Goal: Task Accomplishment & Management: Manage account settings

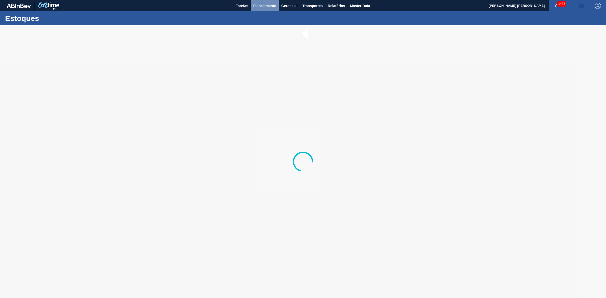
click at [261, 3] on span "Planejamento" at bounding box center [264, 6] width 23 height 6
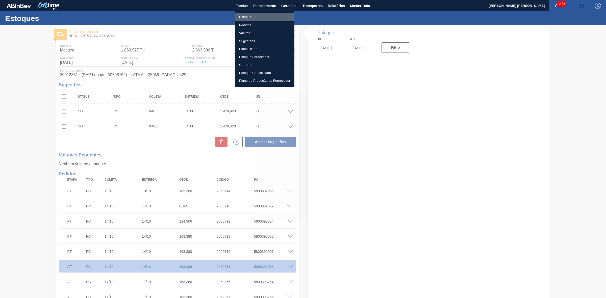
click at [245, 19] on li "Estoque" at bounding box center [264, 17] width 59 height 8
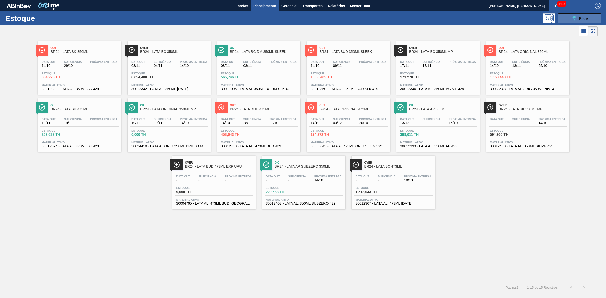
click at [484, 20] on button "089F7B8B-B2A5-4AFE-B5C0-19BA573D28AC Filtro" at bounding box center [579, 18] width 43 height 10
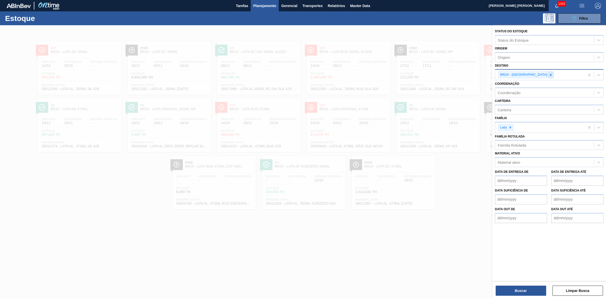
click at [484, 77] on div at bounding box center [551, 75] width 6 height 6
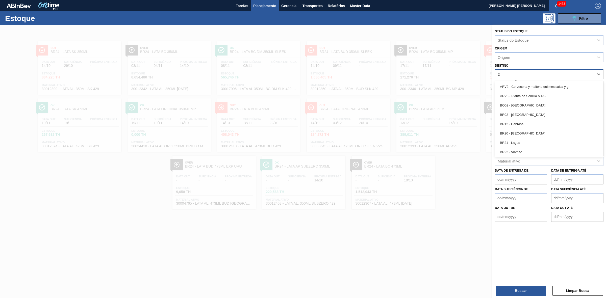
type input "23"
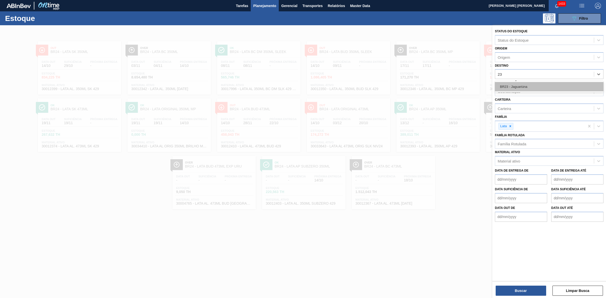
click at [484, 84] on div "BR23 - Jaguariúna" at bounding box center [549, 86] width 109 height 9
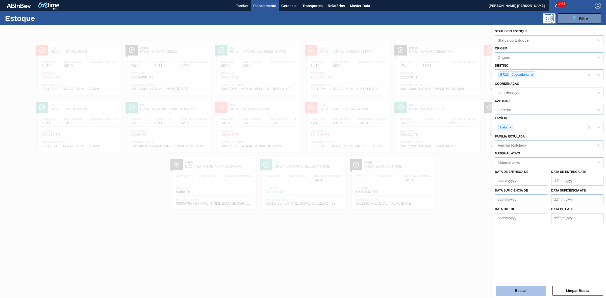
click at [484, 238] on button "Buscar" at bounding box center [520, 291] width 50 height 10
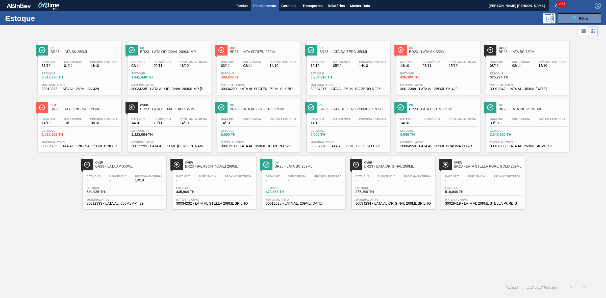
click at [353, 61] on div "Data out 16/10 Suficiência 05/11 Próxima Entrega 14/10" at bounding box center [348, 64] width 78 height 9
click at [484, 17] on span "Filtro" at bounding box center [583, 18] width 9 height 4
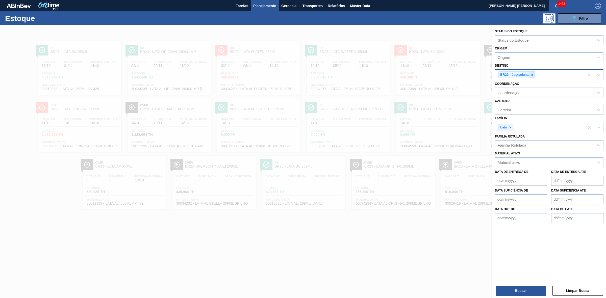
click at [484, 73] on icon at bounding box center [532, 75] width 4 height 4
type input "13"
click at [484, 83] on div "BR13 - Piraí" at bounding box center [549, 86] width 109 height 9
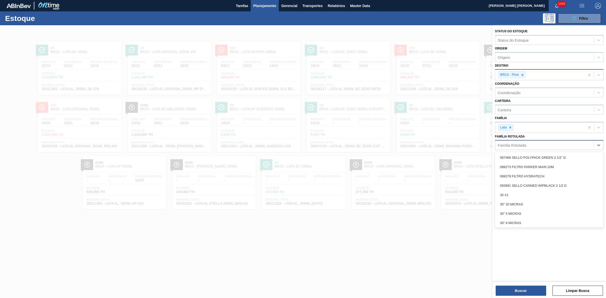
click at [484, 146] on div "Família Rotulada" at bounding box center [511, 145] width 29 height 4
type Rotulada "fly"
click at [484, 192] on div "LATA FLYING FISH 350ML" at bounding box center [549, 194] width 109 height 9
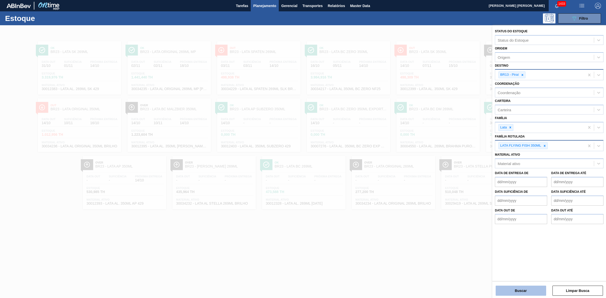
click at [484, 238] on button "Buscar" at bounding box center [520, 291] width 50 height 10
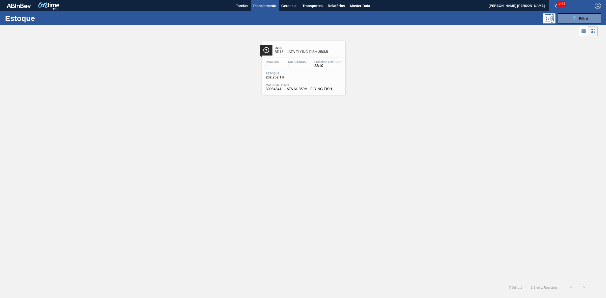
click at [323, 59] on div "Data out - Suficiência - Próxima Entrega 22/10 Estoque 202,752 TH Material ativ…" at bounding box center [303, 75] width 83 height 34
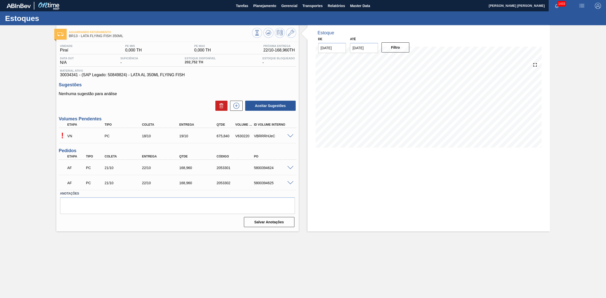
click at [287, 135] on div at bounding box center [291, 136] width 10 height 4
click at [290, 136] on span at bounding box center [290, 136] width 6 height 4
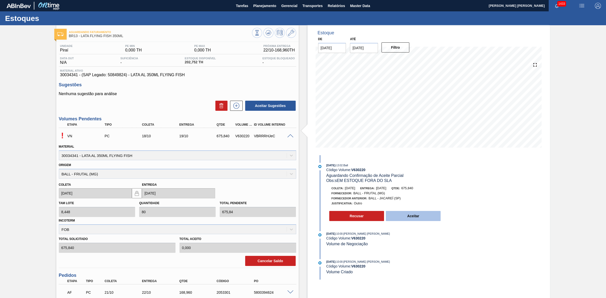
click at [412, 218] on button "Aceitar" at bounding box center [413, 216] width 55 height 10
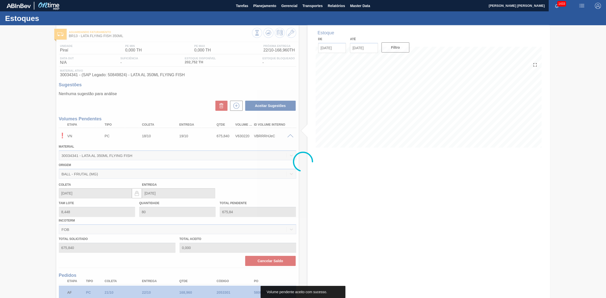
type input "675,840"
type input "20/10/2025"
type input "22/10/2025"
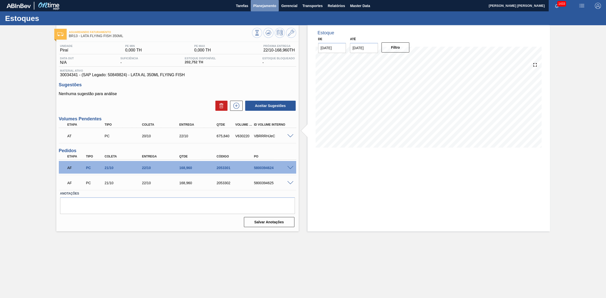
click at [264, 9] on button "Planejamento" at bounding box center [265, 5] width 28 height 11
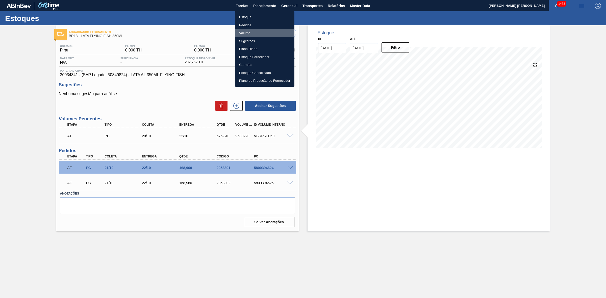
click at [248, 34] on li "Volume" at bounding box center [264, 33] width 59 height 8
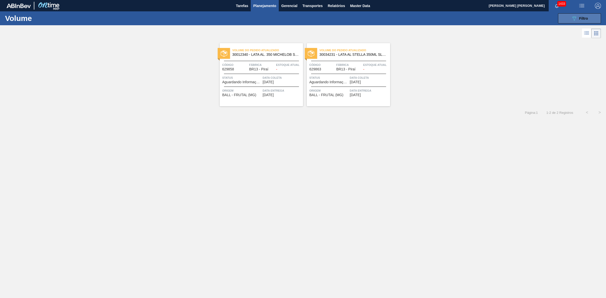
click at [484, 16] on button "089F7B8B-B2A5-4AFE-B5C0-19BA573D28AC Filtro" at bounding box center [579, 18] width 43 height 10
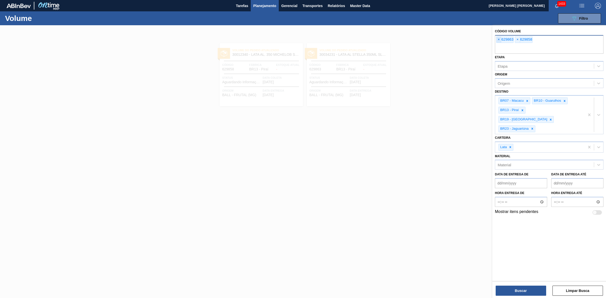
click at [484, 40] on span "×" at bounding box center [498, 40] width 5 height 6
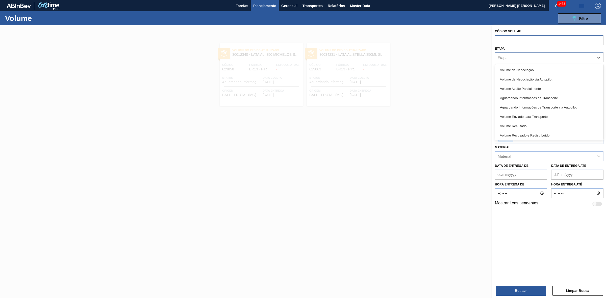
click at [484, 57] on div "Etapa" at bounding box center [502, 57] width 10 height 4
click at [484, 133] on div "Aguardando Confirmação de Aceite Parcial" at bounding box center [549, 134] width 109 height 9
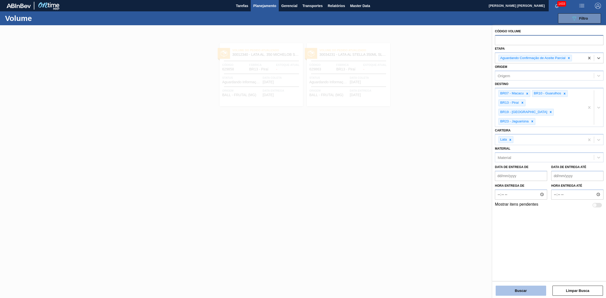
click at [484, 238] on button "Buscar" at bounding box center [520, 291] width 50 height 10
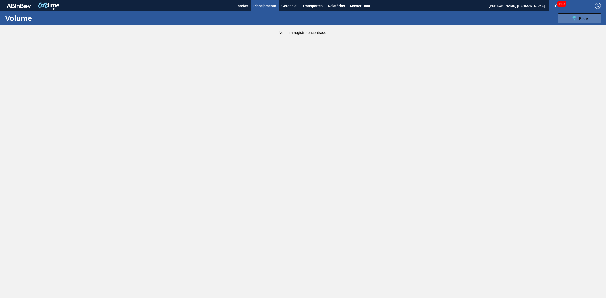
click at [484, 18] on span "Filtro" at bounding box center [583, 18] width 9 height 4
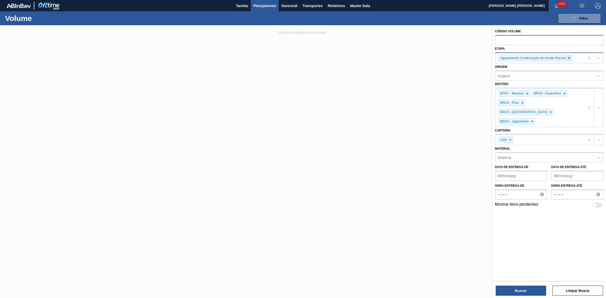
click at [484, 59] on div at bounding box center [569, 58] width 6 height 6
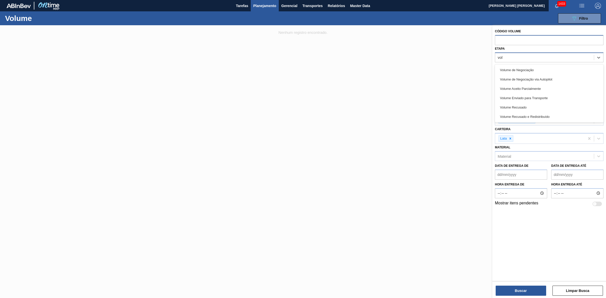
type input "volu"
click at [484, 87] on div "Volume Aceito Parcialmente" at bounding box center [549, 88] width 109 height 9
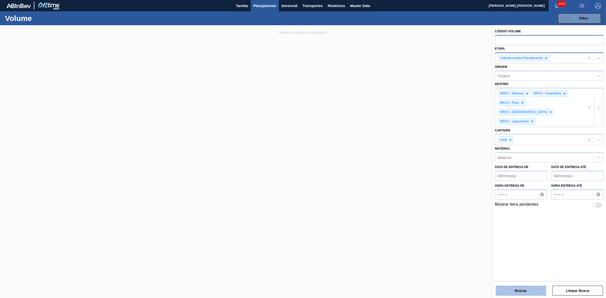
click at [484, 238] on button "Buscar" at bounding box center [520, 291] width 50 height 10
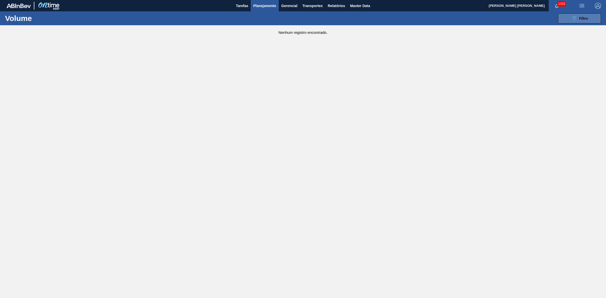
click at [484, 13] on button "089F7B8B-B2A5-4AFE-B5C0-19BA573D28AC Filtro" at bounding box center [579, 18] width 43 height 10
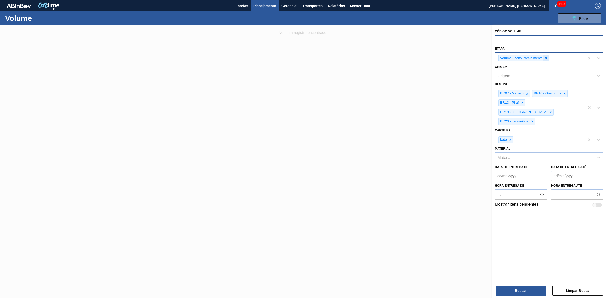
click at [484, 57] on icon at bounding box center [546, 58] width 2 height 2
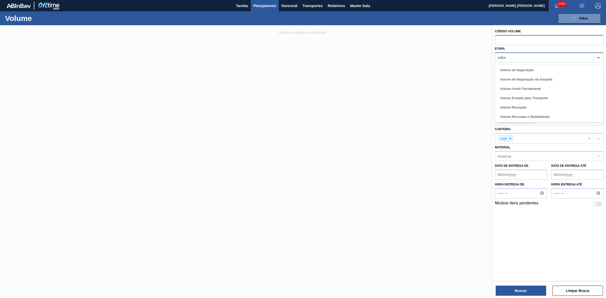
type input "volume"
click at [484, 70] on div "Volume de Negociação" at bounding box center [549, 69] width 109 height 9
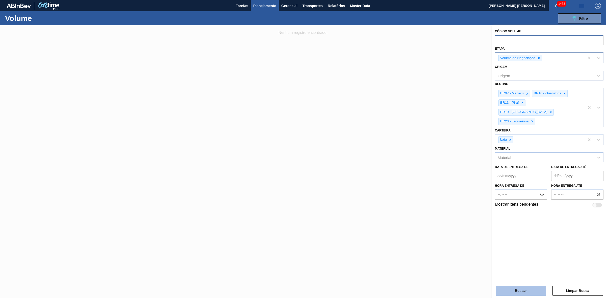
click at [484, 238] on button "Buscar" at bounding box center [520, 291] width 50 height 10
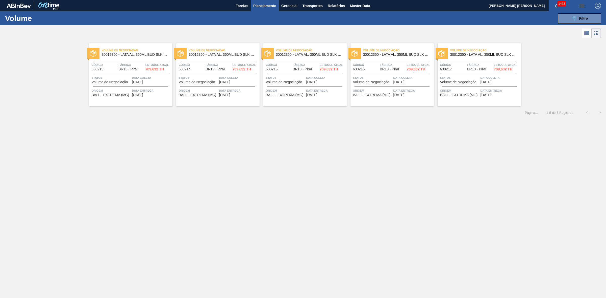
click at [484, 33] on icon at bounding box center [586, 33] width 6 height 6
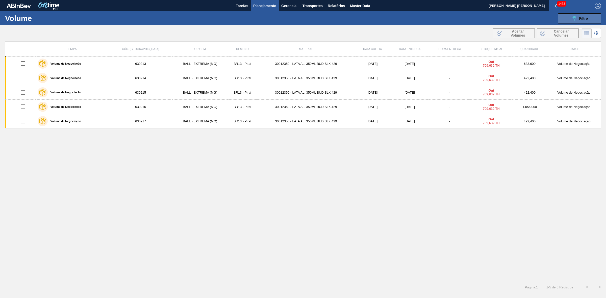
click at [484, 16] on div "089F7B8B-B2A5-4AFE-B5C0-19BA573D28AC Filtro" at bounding box center [579, 18] width 17 height 6
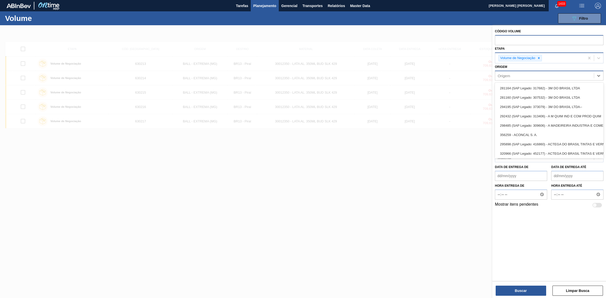
click at [484, 75] on div "Origem" at bounding box center [544, 75] width 99 height 7
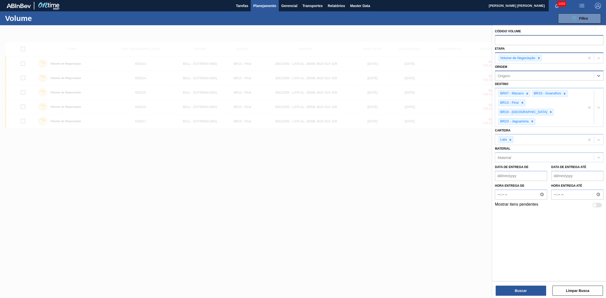
click at [484, 75] on div "Origem" at bounding box center [544, 75] width 99 height 7
click at [268, 5] on span "Planejamento" at bounding box center [264, 6] width 23 height 6
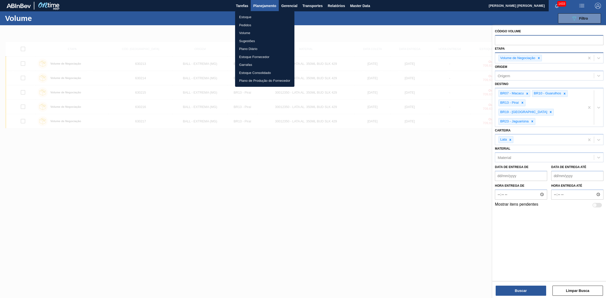
click at [219, 206] on div at bounding box center [303, 149] width 606 height 298
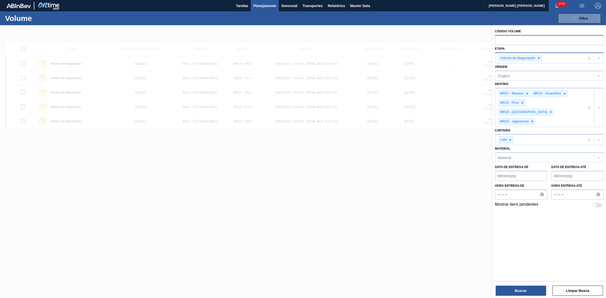
click at [208, 83] on div at bounding box center [303, 174] width 606 height 298
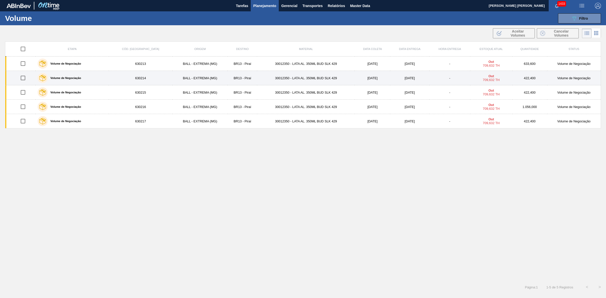
click at [207, 82] on td "BALL - EXTREMA (MG)" at bounding box center [199, 78] width 55 height 14
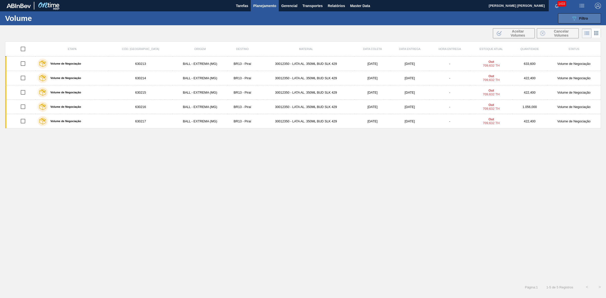
click at [484, 23] on button "089F7B8B-B2A5-4AFE-B5C0-19BA573D28AC Filtro" at bounding box center [579, 18] width 43 height 10
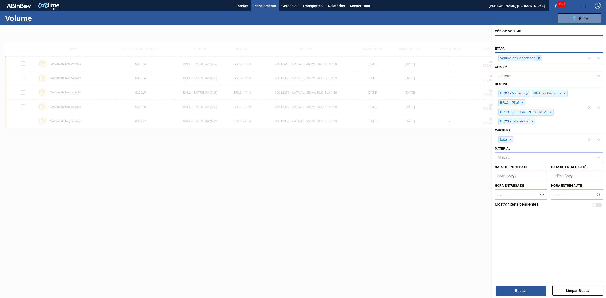
click at [484, 58] on div at bounding box center [539, 58] width 6 height 6
drag, startPoint x: 352, startPoint y: 191, endPoint x: 271, endPoint y: 20, distance: 189.4
click at [349, 179] on div at bounding box center [303, 174] width 606 height 298
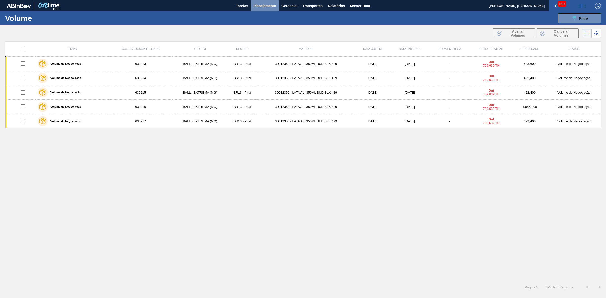
click at [265, 4] on span "Planejamento" at bounding box center [264, 6] width 23 height 6
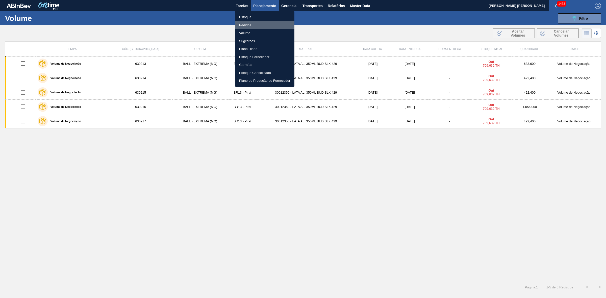
click at [250, 26] on li "Pedidos" at bounding box center [264, 25] width 59 height 8
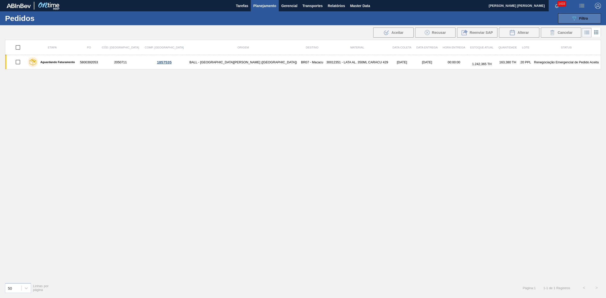
click at [484, 20] on button "089F7B8B-B2A5-4AFE-B5C0-19BA573D28AC Filtro" at bounding box center [579, 18] width 43 height 10
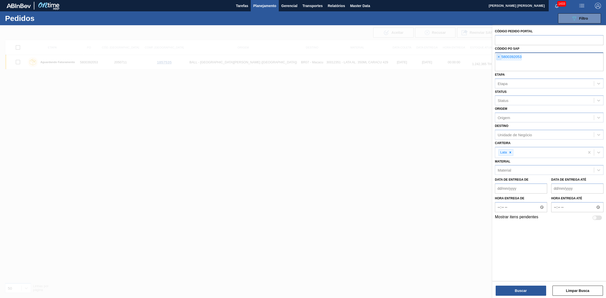
click at [484, 57] on span "×" at bounding box center [498, 57] width 5 height 6
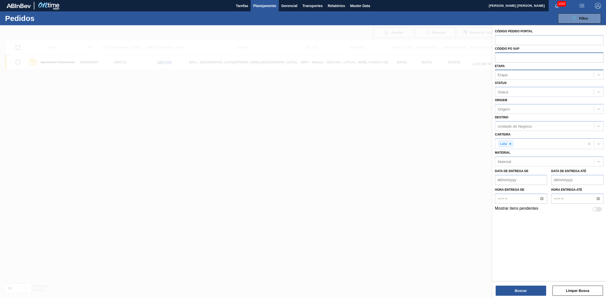
click at [484, 75] on div "Etapa" at bounding box center [502, 75] width 10 height 4
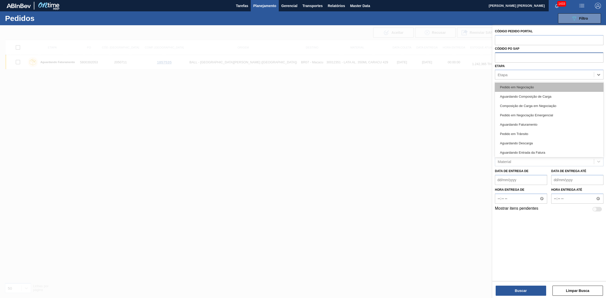
click at [484, 86] on div "Pedido em Negociação" at bounding box center [549, 87] width 109 height 9
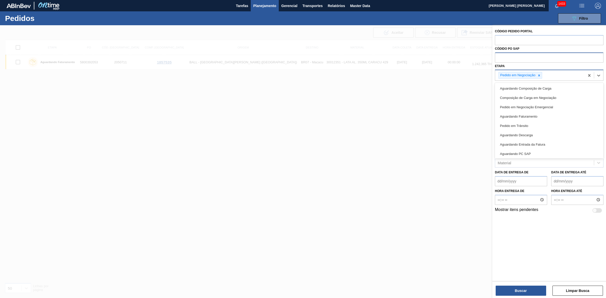
click at [484, 76] on div "Pedido em Negociação" at bounding box center [540, 75] width 90 height 10
type input "ped"
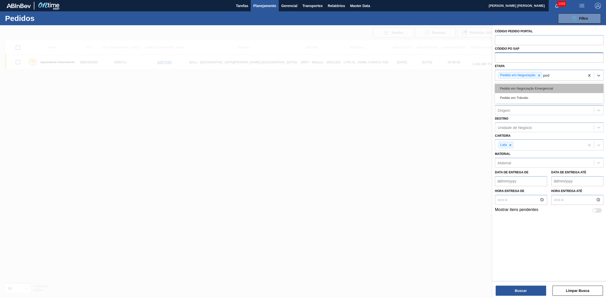
click at [484, 89] on div "Pedido em Negociação Emergencial" at bounding box center [549, 88] width 109 height 9
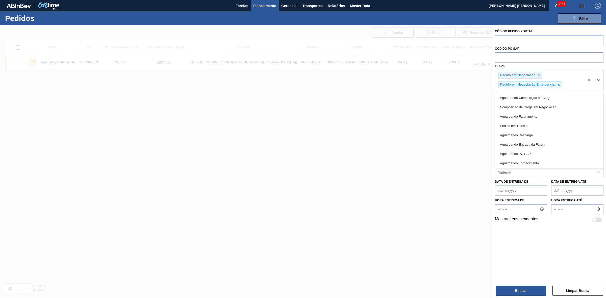
click at [484, 85] on div "Pedido em Negociação Pedido em Negociação Emergencial" at bounding box center [540, 80] width 90 height 20
click at [484, 161] on div "Em Renegociação" at bounding box center [549, 159] width 109 height 9
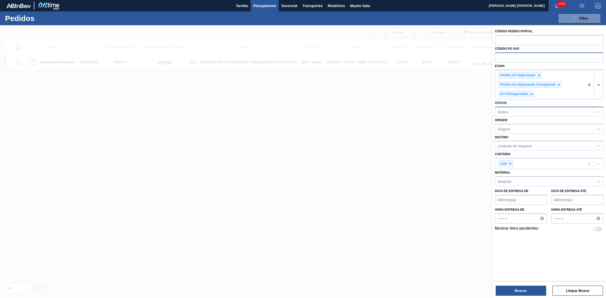
click at [484, 112] on div "Status" at bounding box center [544, 111] width 99 height 7
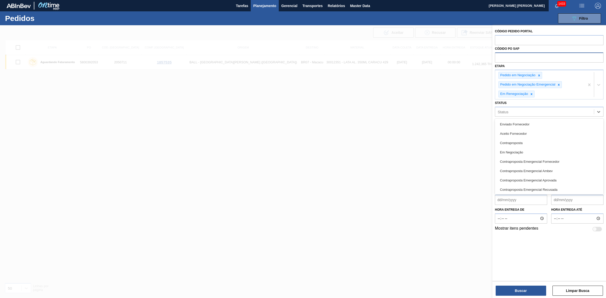
click at [484, 107] on div at bounding box center [303, 174] width 606 height 298
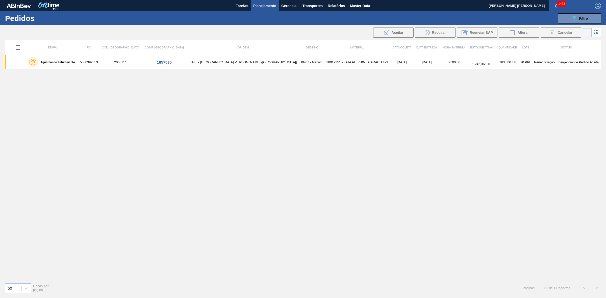
click at [484, 25] on div "089F7B8B-B2A5-4AFE-B5C0-19BA573D28AC Filtro Código Pedido Portal Códido PO SAP …" at bounding box center [343, 18] width 520 height 15
click at [484, 18] on icon "089F7B8B-B2A5-4AFE-B5C0-19BA573D28AC" at bounding box center [574, 18] width 6 height 6
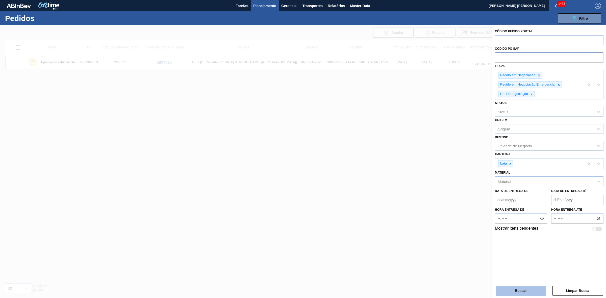
click at [484, 238] on button "Buscar" at bounding box center [520, 291] width 50 height 10
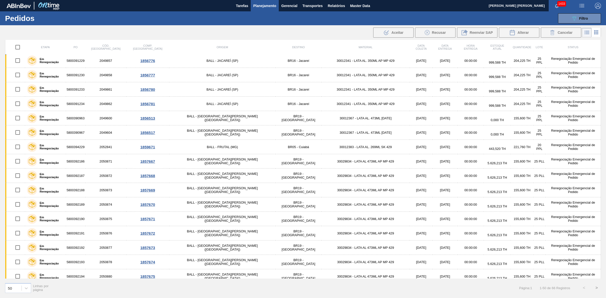
scroll to position [0, 0]
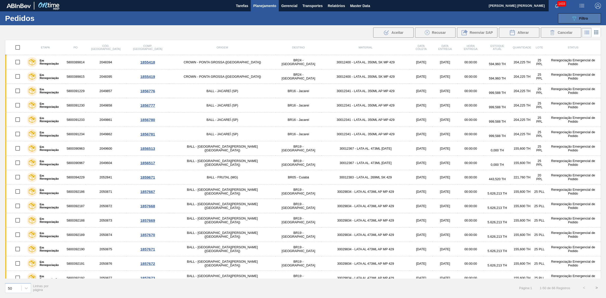
click at [484, 18] on span "Filtro" at bounding box center [583, 18] width 9 height 4
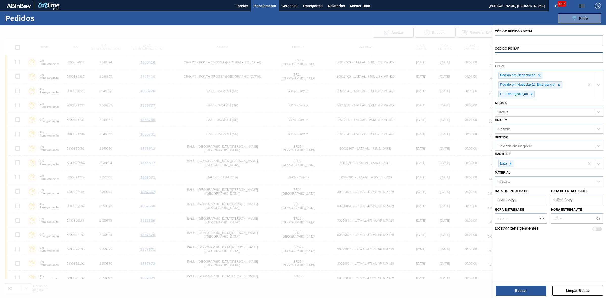
click at [484, 93] on div "Pedido em Negociação Pedido em Negociação Emergencial Em Renegociação" at bounding box center [540, 84] width 90 height 29
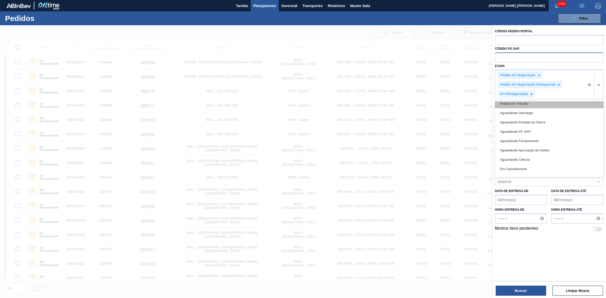
scroll to position [38, 0]
click at [484, 238] on div "Código Pedido Portal Códido PO SAP Etapa option Em Renegociação, selected. opti…" at bounding box center [549, 152] width 114 height 255
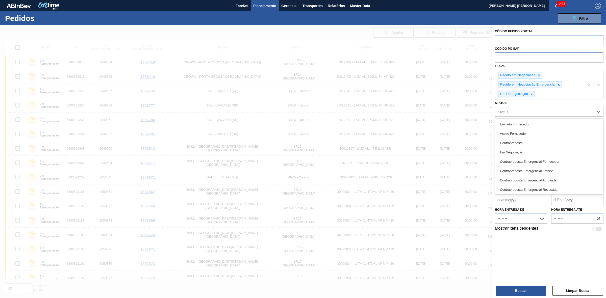
click at [484, 110] on div "Status" at bounding box center [544, 111] width 99 height 7
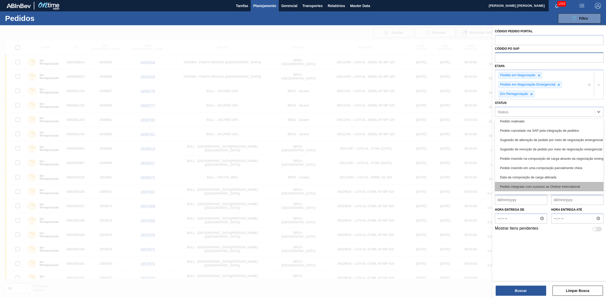
scroll to position [622, 0]
click at [484, 238] on div "Código Pedido Portal Códido PO SAP Etapa Pedido em Negociação Pedido em Negocia…" at bounding box center [549, 152] width 114 height 255
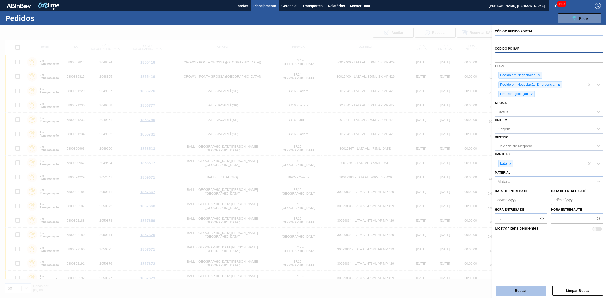
click at [484, 238] on button "Buscar" at bounding box center [520, 291] width 50 height 10
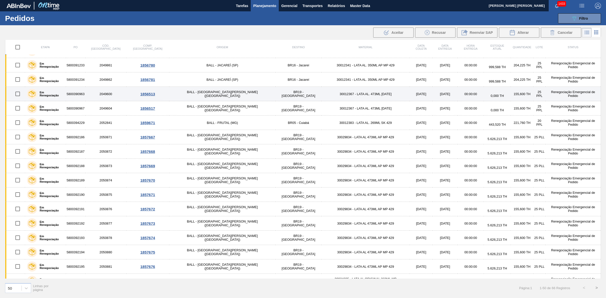
scroll to position [0, 0]
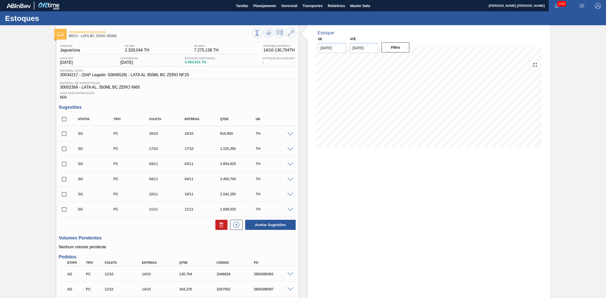
click at [64, 119] on input "checkbox" at bounding box center [64, 119] width 11 height 11
checkbox input "true"
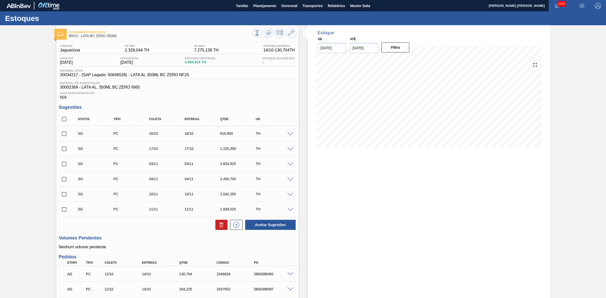
checkbox input "true"
click at [217, 229] on button at bounding box center [221, 225] width 12 height 10
checkbox input "false"
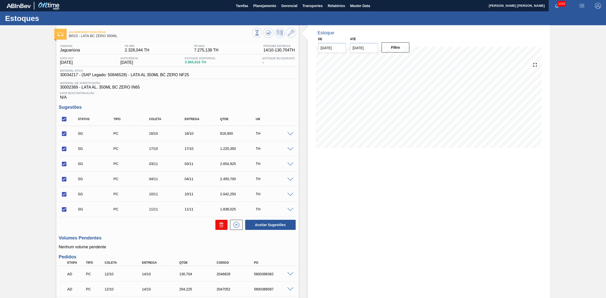
checkbox input "false"
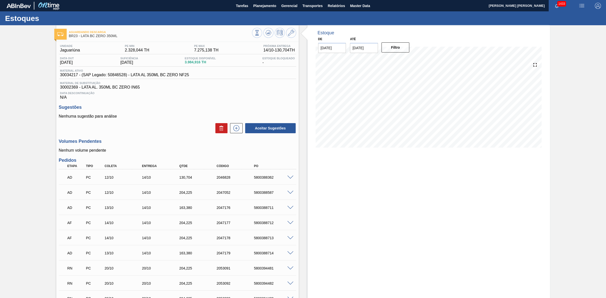
click at [267, 34] on icon at bounding box center [268, 33] width 6 height 6
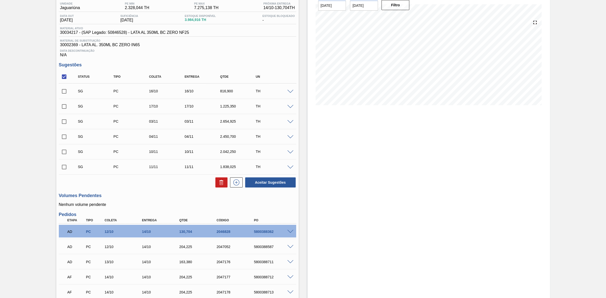
scroll to position [32, 0]
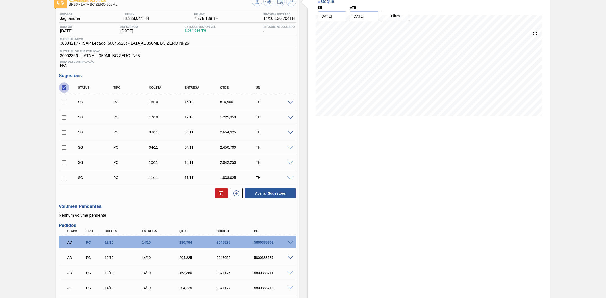
click at [62, 88] on input "checkbox" at bounding box center [64, 87] width 11 height 11
checkbox input "true"
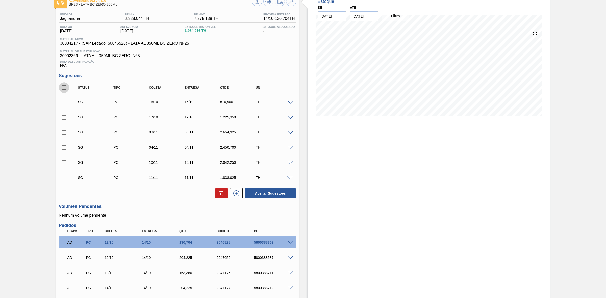
checkbox input "true"
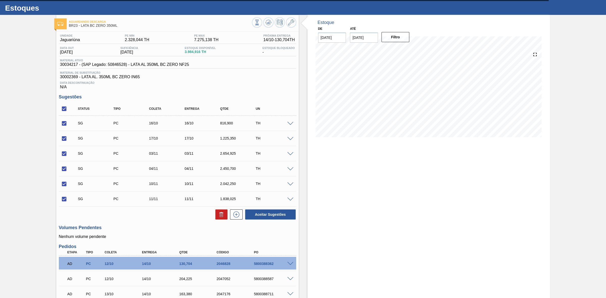
scroll to position [0, 0]
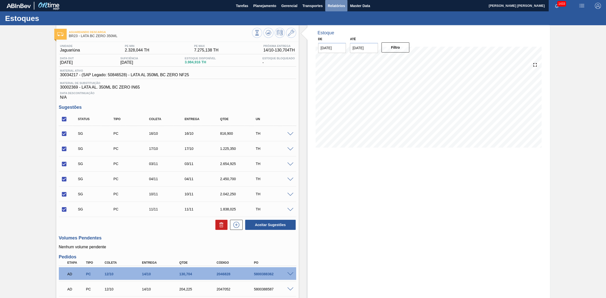
click at [331, 5] on span "Relatórios" at bounding box center [336, 6] width 17 height 6
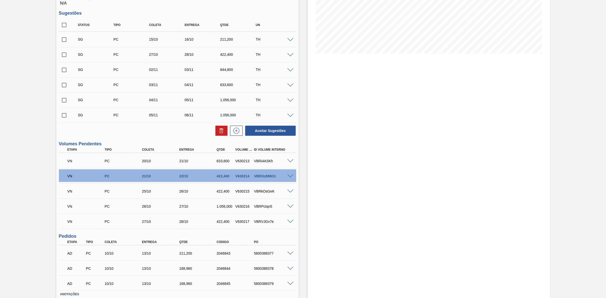
scroll to position [66, 0]
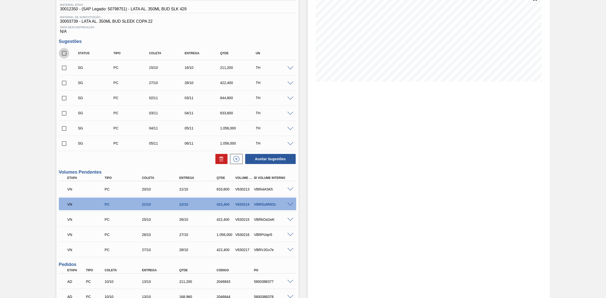
click at [66, 53] on input "checkbox" at bounding box center [64, 53] width 11 height 11
checkbox input "true"
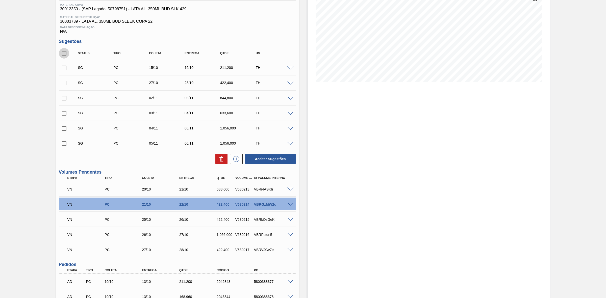
checkbox input "true"
click at [222, 162] on icon at bounding box center [221, 159] width 6 height 6
checkbox input "false"
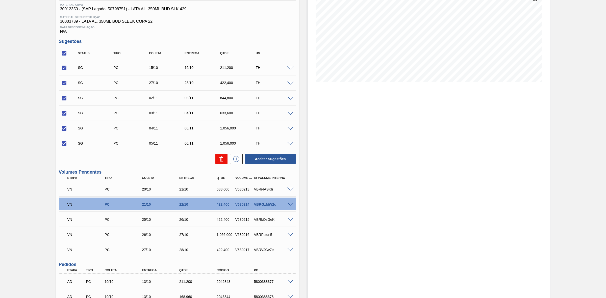
checkbox input "false"
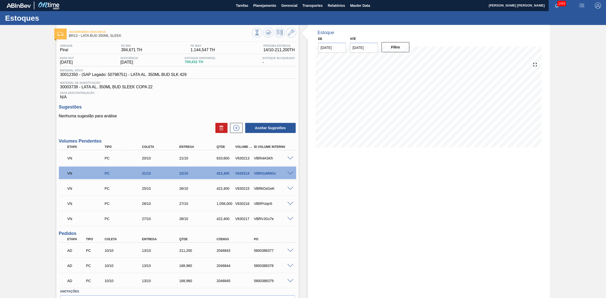
scroll to position [0, 0]
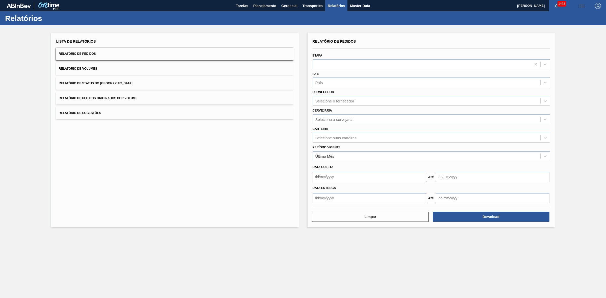
click at [324, 138] on div "Selecione suas carteiras" at bounding box center [335, 138] width 41 height 4
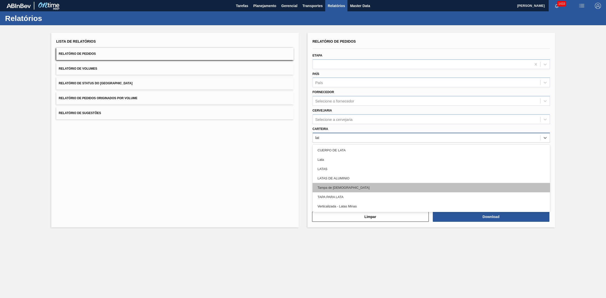
type input "lata"
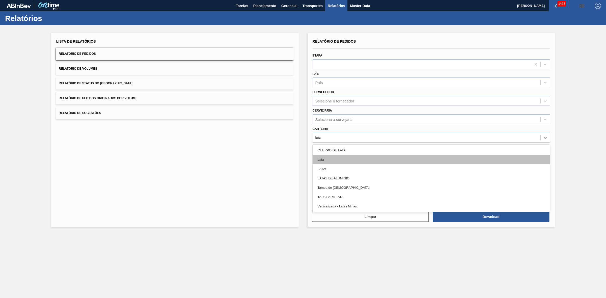
click at [335, 163] on div "Lata" at bounding box center [430, 159] width 237 height 9
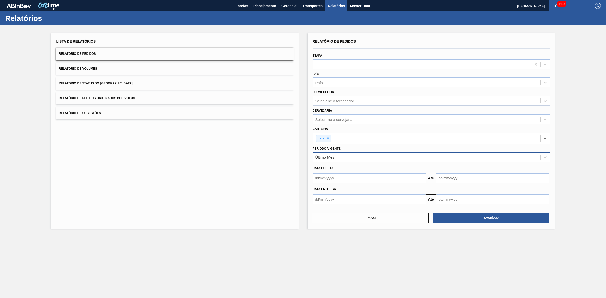
click at [332, 161] on div "Último Mês" at bounding box center [430, 157] width 237 height 10
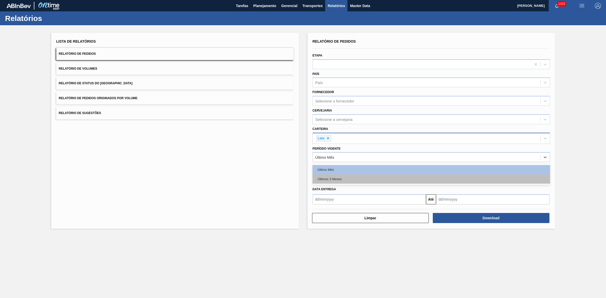
click at [335, 181] on div "Últimos 3 Meses" at bounding box center [430, 178] width 237 height 9
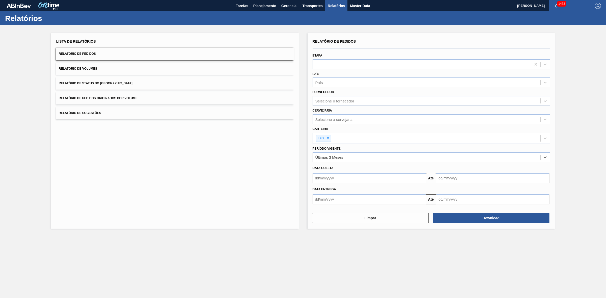
click at [332, 178] on input "text" at bounding box center [368, 178] width 113 height 10
click at [342, 206] on div "1" at bounding box center [342, 206] width 7 height 7
type input "[DATE]"
click at [463, 177] on input "text" at bounding box center [492, 178] width 113 height 10
click at [485, 238] on div "31" at bounding box center [482, 239] width 7 height 7
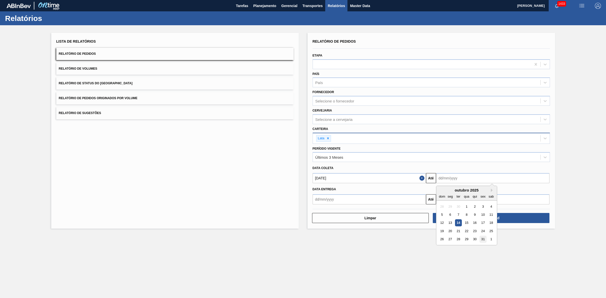
type input "[DATE]"
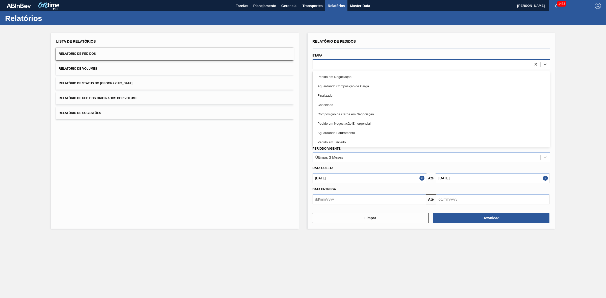
click at [340, 63] on div at bounding box center [422, 64] width 218 height 7
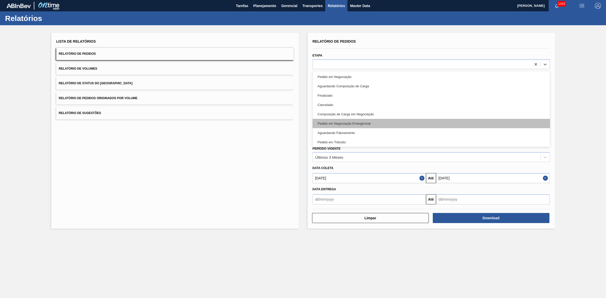
scroll to position [95, 0]
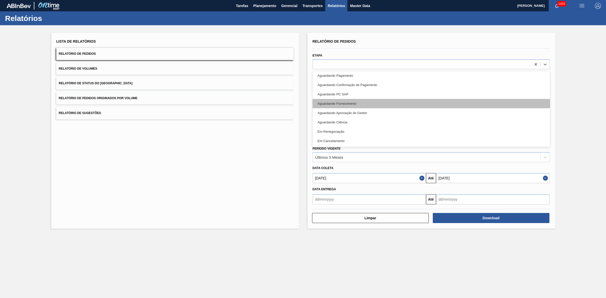
click at [348, 105] on div "Aguardando Fornecimento" at bounding box center [430, 103] width 237 height 9
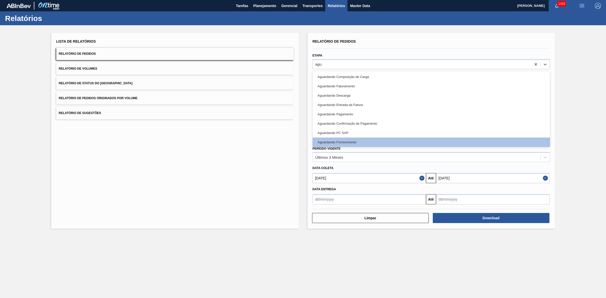
type input "agua"
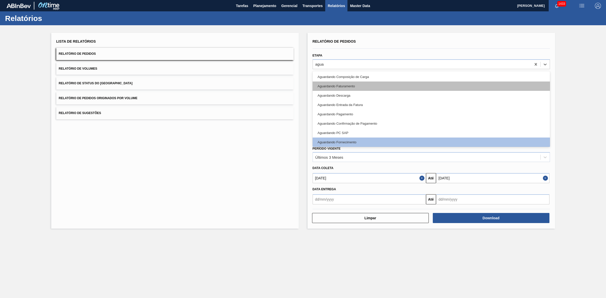
click at [350, 87] on div "Aguardando Faturamento" at bounding box center [430, 86] width 237 height 9
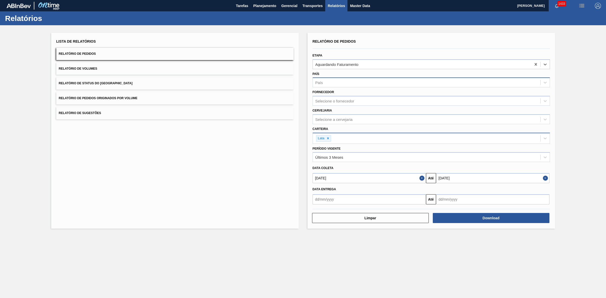
click at [343, 81] on div "País" at bounding box center [426, 82] width 227 height 7
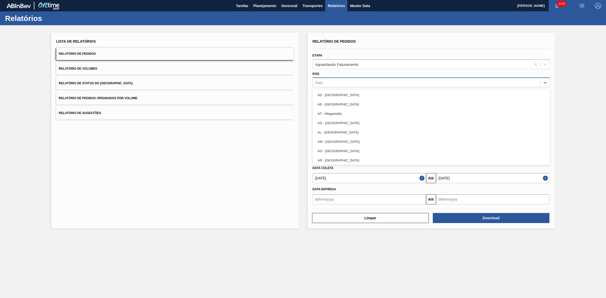
click at [343, 81] on div "País" at bounding box center [426, 82] width 227 height 7
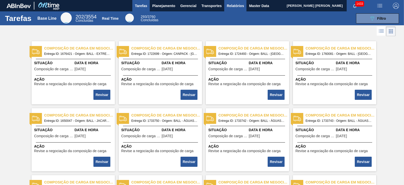
click at [238, 4] on span "Relatórios" at bounding box center [235, 6] width 17 height 6
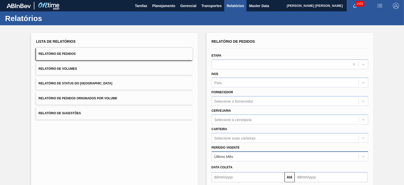
click at [235, 156] on div "Último Mês" at bounding box center [285, 155] width 147 height 7
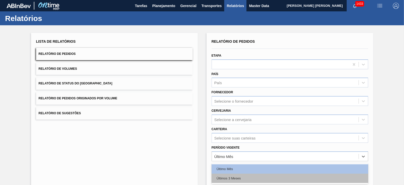
click at [234, 174] on div "Últimos 3 Meses" at bounding box center [289, 177] width 156 height 9
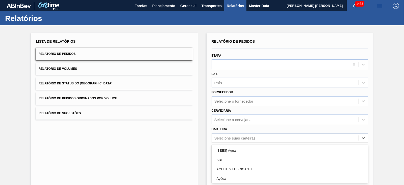
click at [223, 136] on div "option [BEES] Água focused, 1 of 101. 101 results available. Use Up and Down to…" at bounding box center [289, 138] width 156 height 10
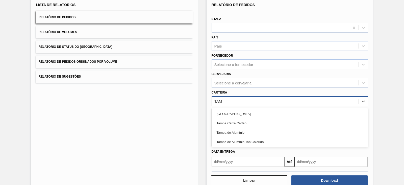
type input "TAMP"
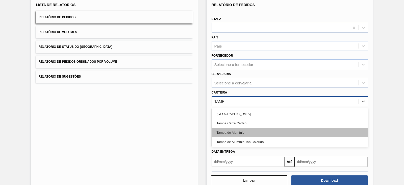
click at [225, 131] on div "Tampa de Alumínio" at bounding box center [289, 132] width 156 height 9
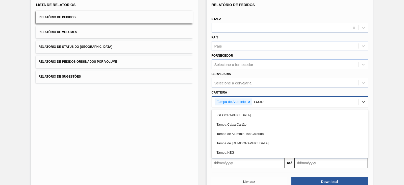
type input "TAMPA"
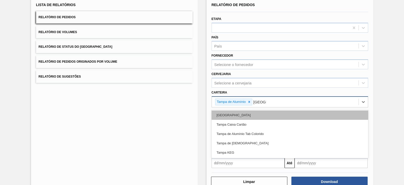
click at [227, 114] on div "Tampa" at bounding box center [289, 114] width 156 height 9
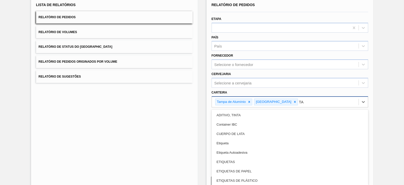
type input "TAM"
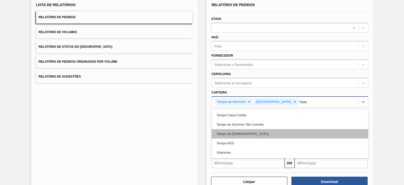
click at [252, 133] on div "Tampa de Lata" at bounding box center [289, 133] width 156 height 9
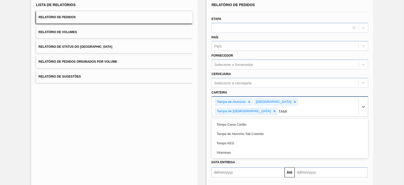
type input "TAMPA"
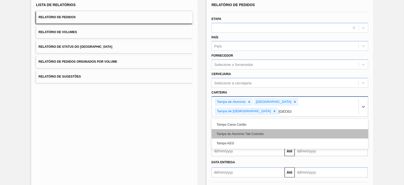
click at [252, 129] on div "Tampa de Alumínio Tab Colorido" at bounding box center [289, 133] width 156 height 9
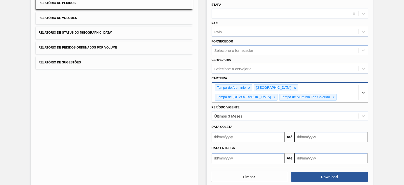
scroll to position [59, 0]
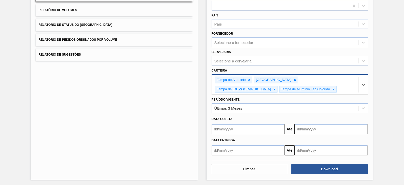
click at [241, 129] on input "text" at bounding box center [247, 129] width 73 height 10
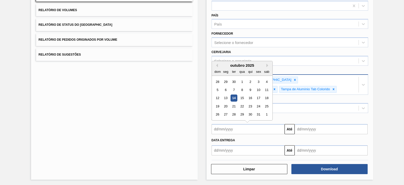
click at [338, 119] on div "Data coleta" at bounding box center [289, 118] width 160 height 7
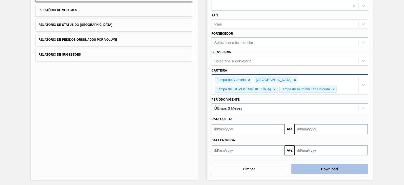
click at [332, 170] on button "Download" at bounding box center [329, 169] width 76 height 10
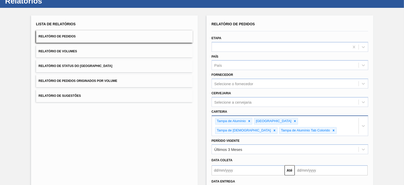
scroll to position [0, 0]
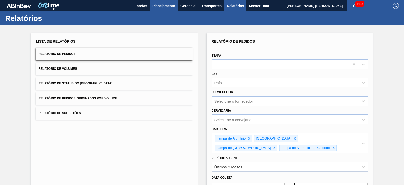
click at [163, 9] on button "Planejamento" at bounding box center [164, 5] width 28 height 11
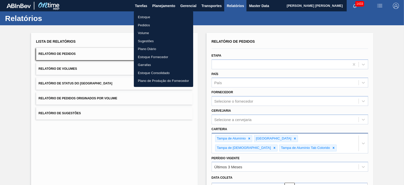
click at [144, 20] on li "Estoque" at bounding box center [163, 17] width 59 height 8
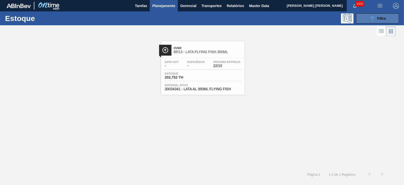
click at [370, 23] on button "089F7B8B-B2A5-4AFE-B5C0-19BA573D28AC Filtro" at bounding box center [377, 18] width 43 height 10
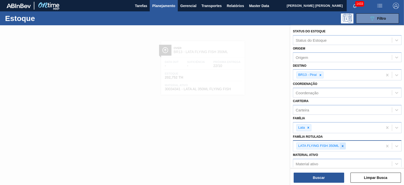
click at [340, 144] on div at bounding box center [343, 146] width 6 height 6
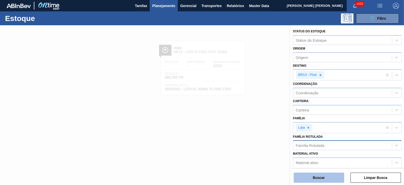
click at [324, 174] on button "Buscar" at bounding box center [318, 177] width 50 height 10
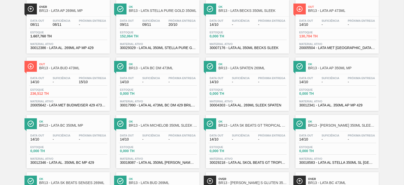
scroll to position [158, 0]
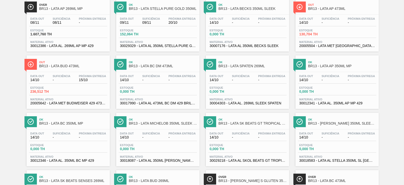
click at [227, 136] on div "Data out 14/10 Suficiência - Próxima Entrega -" at bounding box center [247, 136] width 78 height 9
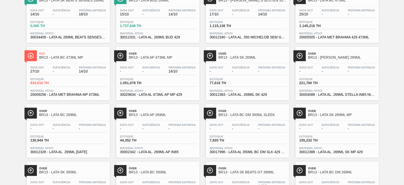
scroll to position [379, 0]
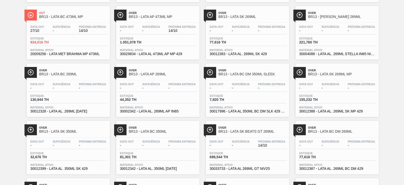
click at [247, 141] on div "Data out - Suficiência - Próxima Entrega 14/10 Estoque 698,544 TH Material ativ…" at bounding box center [247, 154] width 83 height 34
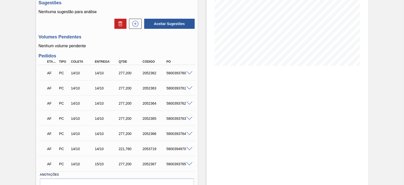
scroll to position [95, 0]
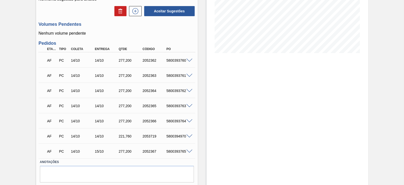
click at [189, 59] on span at bounding box center [189, 61] width 6 height 4
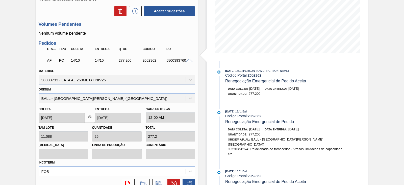
click at [186, 62] on div "5800393760" at bounding box center [178, 60] width 26 height 4
click at [186, 61] on span at bounding box center [189, 61] width 6 height 4
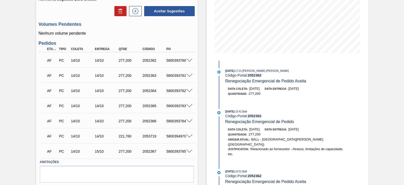
click at [191, 151] on span at bounding box center [189, 151] width 6 height 4
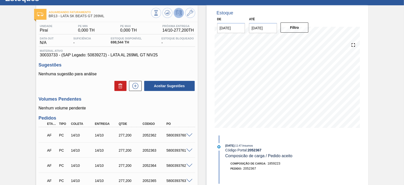
scroll to position [0, 0]
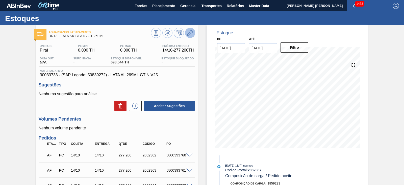
click at [187, 37] on button at bounding box center [190, 33] width 10 height 10
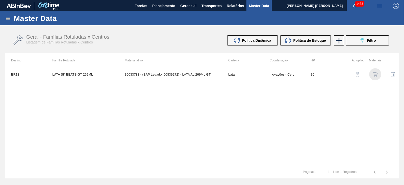
click at [375, 74] on img "button" at bounding box center [374, 74] width 5 height 5
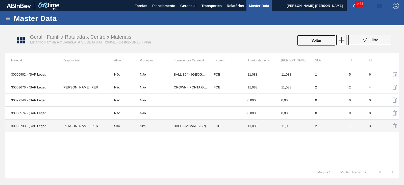
click at [142, 129] on td "Sim" at bounding box center [157, 125] width 34 height 13
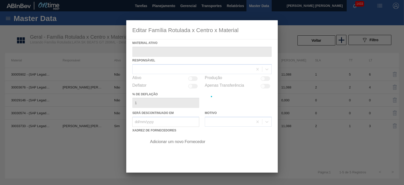
type ativo "30033733 - (SAP Legado: 50839272) - LATA AL 269ML GT NIV25"
checkbox input "true"
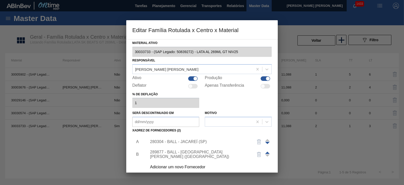
click at [171, 153] on div "289877 - BALL - TRÊS RIOS (RJ)" at bounding box center [199, 154] width 99 height 9
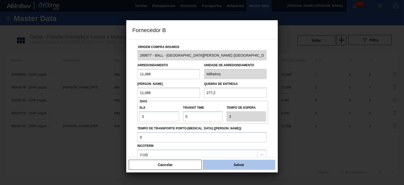
click at [223, 162] on button "Salvar" at bounding box center [239, 164] width 72 height 10
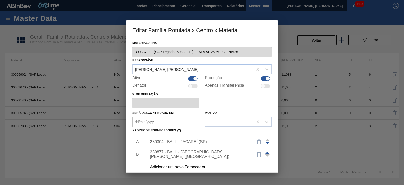
click at [101, 136] on div at bounding box center [202, 92] width 404 height 185
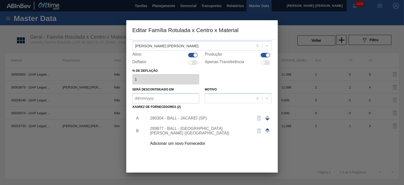
scroll to position [42, 0]
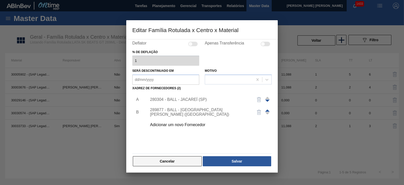
click at [168, 165] on button "Cancelar" at bounding box center [167, 161] width 69 height 10
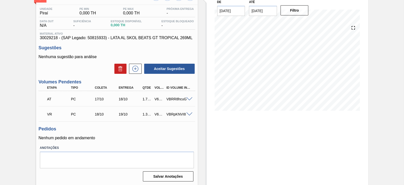
scroll to position [39, 0]
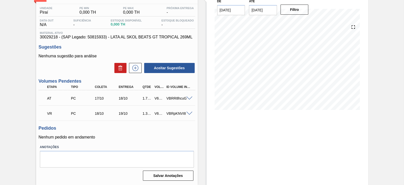
click at [188, 111] on div at bounding box center [190, 113] width 10 height 4
click at [189, 112] on span at bounding box center [189, 114] width 6 height 4
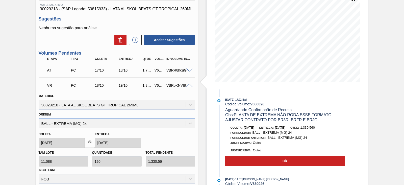
scroll to position [133, 0]
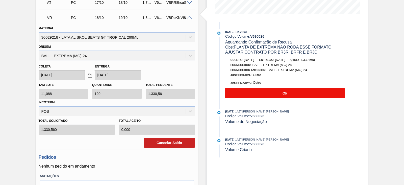
click at [246, 96] on button "Ok" at bounding box center [285, 93] width 120 height 10
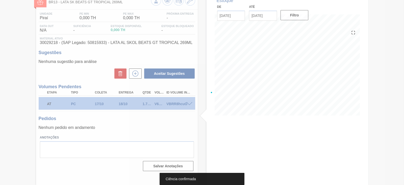
scroll to position [32, 0]
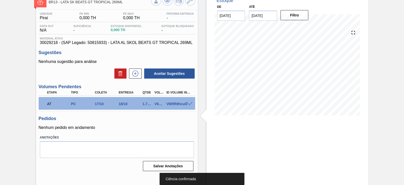
click at [188, 103] on span at bounding box center [189, 104] width 6 height 4
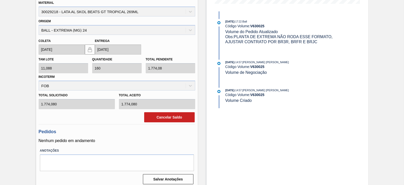
scroll to position [148, 0]
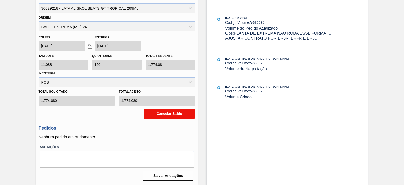
click at [176, 115] on button "Cancelar Saldo" at bounding box center [169, 114] width 50 height 10
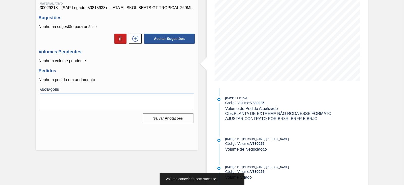
scroll to position [0, 0]
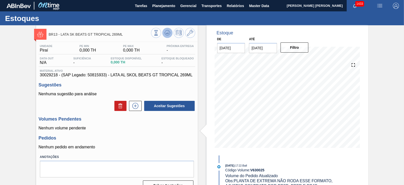
click at [169, 36] on icon at bounding box center [167, 33] width 6 height 6
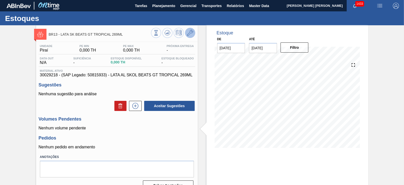
click at [194, 31] on button at bounding box center [190, 33] width 10 height 10
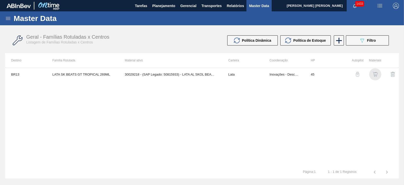
click at [374, 74] on img "button" at bounding box center [374, 74] width 5 height 5
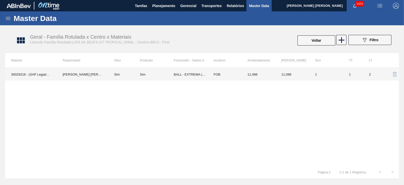
click at [229, 75] on td "FOB" at bounding box center [224, 74] width 34 height 13
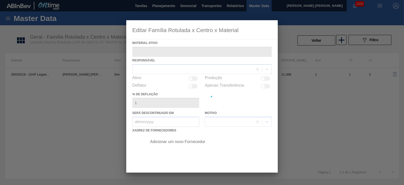
type ativo "30029218 - (SAP Legado: 50815933) - LATA AL SKOL BEATS GT TROPICAL 269ML"
checkbox input "true"
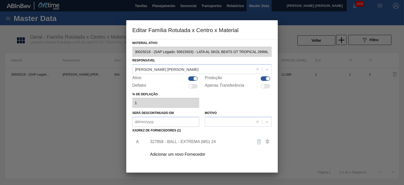
click at [185, 152] on div "Adicionar um novo Fornecedor" at bounding box center [199, 154] width 99 height 5
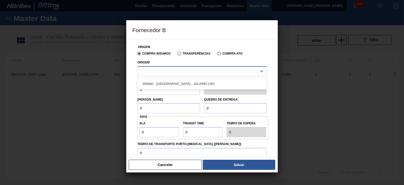
click at [164, 72] on div at bounding box center [197, 70] width 119 height 7
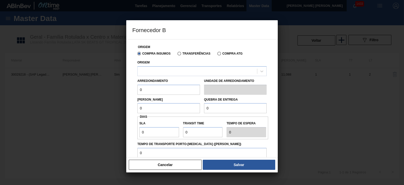
click at [33, 110] on div at bounding box center [202, 92] width 404 height 185
click at [162, 168] on button "Cancelar" at bounding box center [165, 164] width 73 height 10
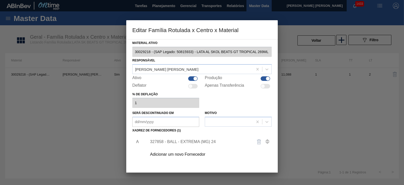
click at [90, 121] on div at bounding box center [202, 92] width 404 height 185
click at [294, 123] on div at bounding box center [202, 92] width 404 height 185
click at [202, 153] on div "Adicionar um novo Fornecedor" at bounding box center [199, 154] width 99 height 5
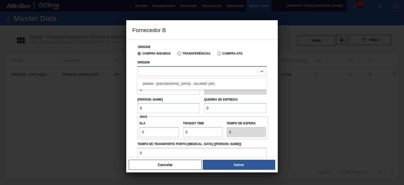
click at [184, 72] on div at bounding box center [197, 70] width 119 height 7
click at [174, 168] on button "Cancelar" at bounding box center [165, 164] width 73 height 10
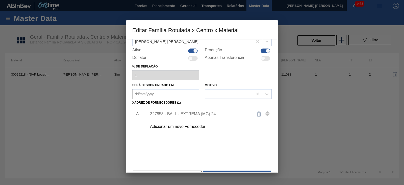
scroll to position [42, 0]
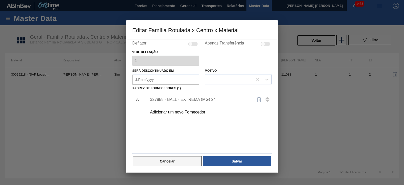
click at [183, 163] on button "Cancelar" at bounding box center [167, 161] width 69 height 10
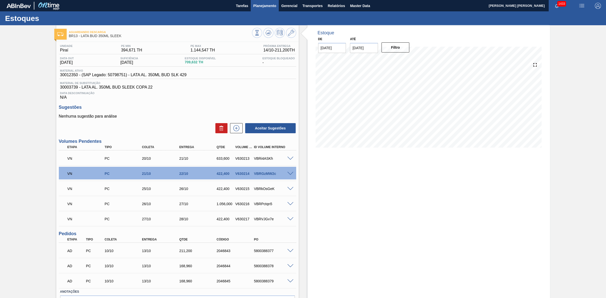
click at [256, 6] on span "Planejamento" at bounding box center [264, 6] width 23 height 6
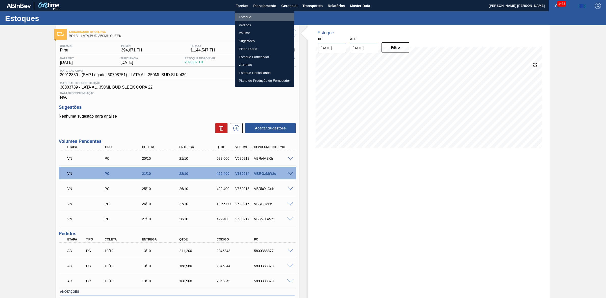
click at [255, 17] on li "Estoque" at bounding box center [264, 17] width 59 height 8
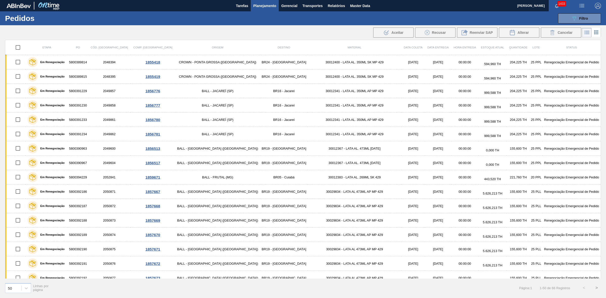
click at [258, 8] on span "Planejamento" at bounding box center [264, 6] width 23 height 6
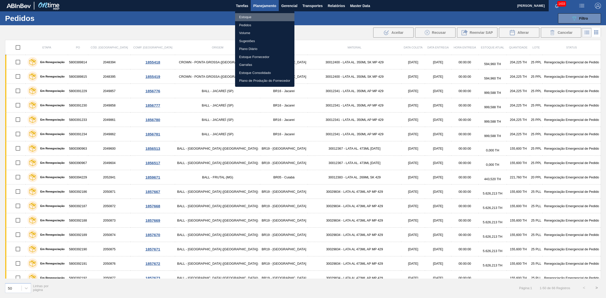
click at [254, 17] on li "Estoque" at bounding box center [264, 17] width 59 height 8
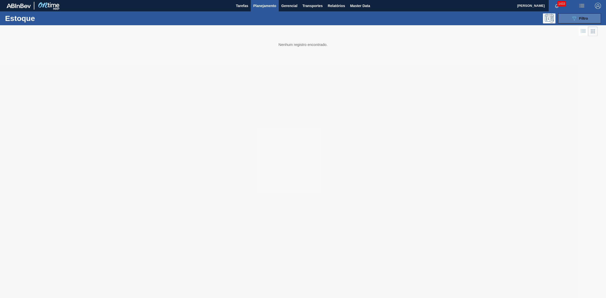
click at [565, 16] on button "089F7B8B-B2A5-4AFE-B5C0-19BA573D28AC Filtro" at bounding box center [579, 18] width 43 height 10
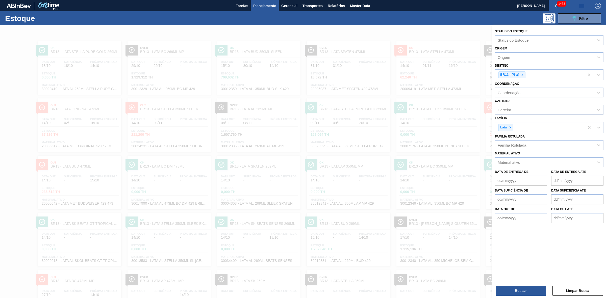
click at [379, 151] on div at bounding box center [303, 174] width 606 height 298
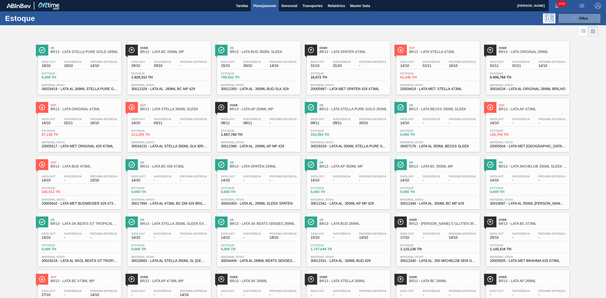
scroll to position [214, 0]
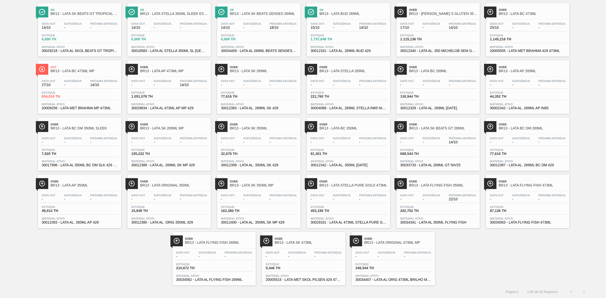
click at [466, 210] on div "Estoque 202,752 TH" at bounding box center [438, 209] width 78 height 9
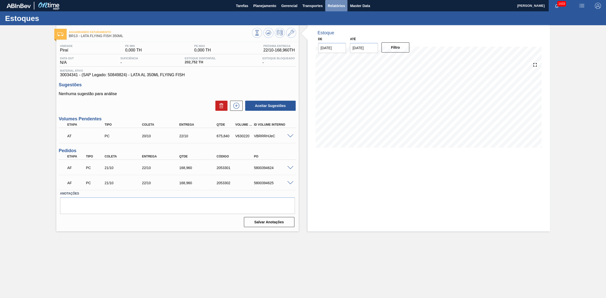
click at [332, 6] on span "Relatórios" at bounding box center [336, 6] width 17 height 6
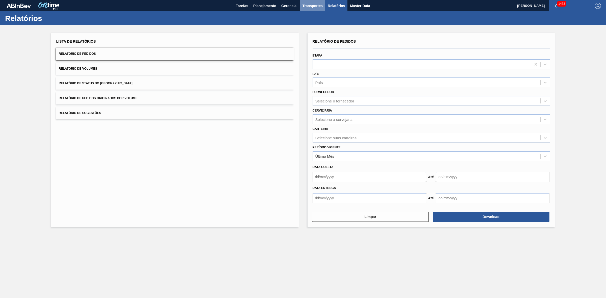
click at [311, 10] on button "Transportes" at bounding box center [312, 5] width 25 height 11
click at [312, 23] on li "Otimização de Carga" at bounding box center [312, 25] width 41 height 8
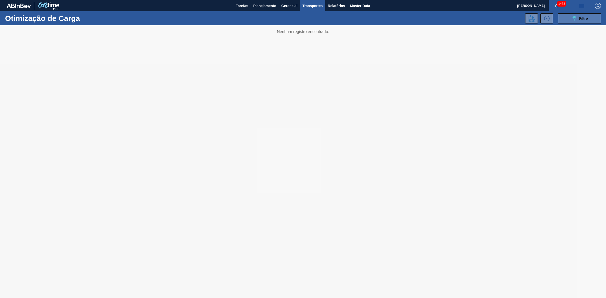
click at [579, 18] on span "Filtro" at bounding box center [583, 18] width 9 height 4
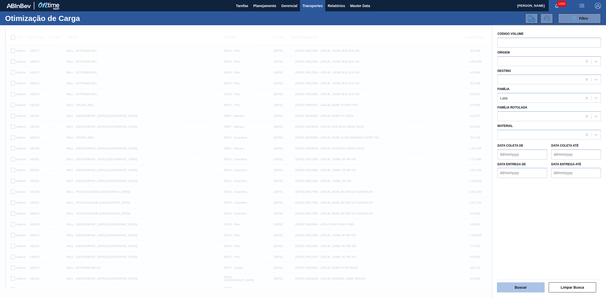
click at [516, 286] on button "Buscar" at bounding box center [521, 287] width 48 height 10
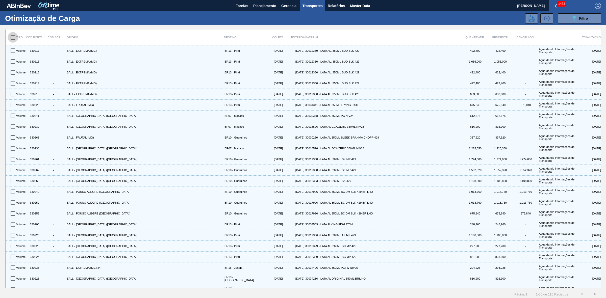
click at [14, 39] on input "checkbox" at bounding box center [13, 37] width 11 height 11
checkbox input "true"
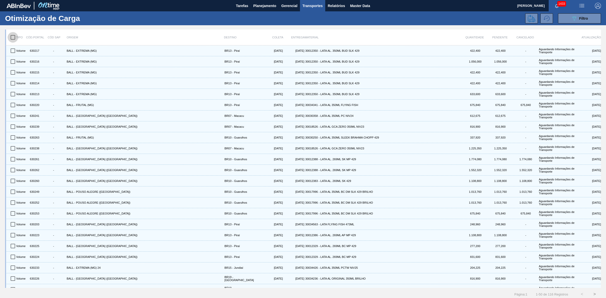
checkbox input "true"
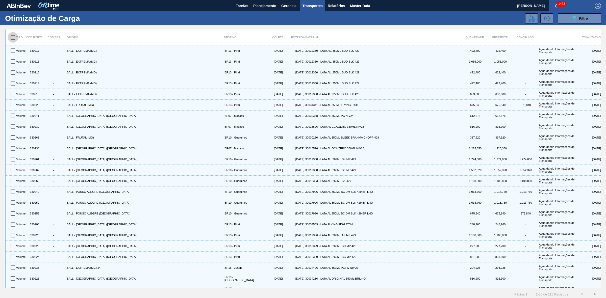
checkbox input "true"
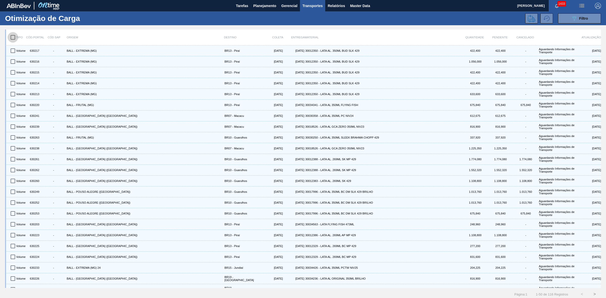
checkbox input "true"
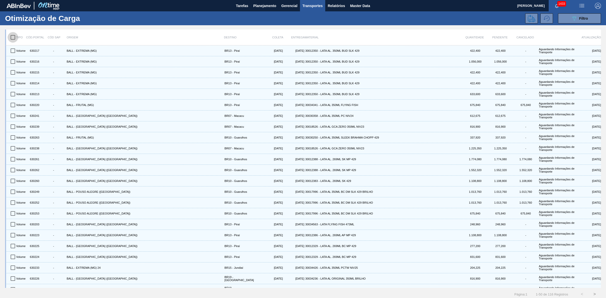
checkbox input "true"
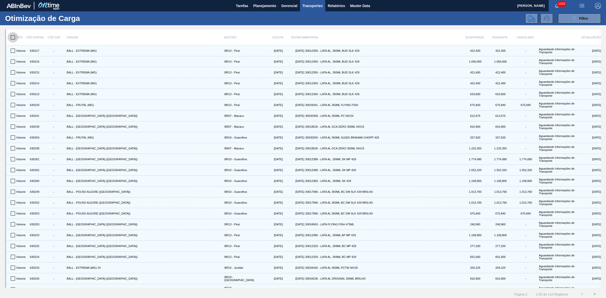
checkbox input "true"
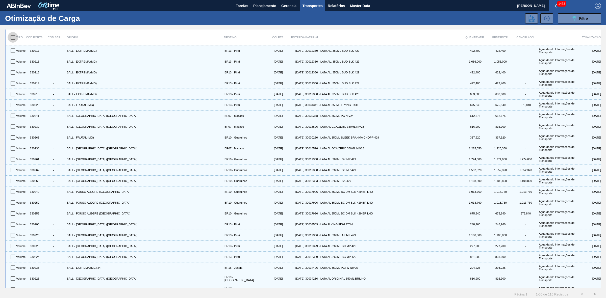
checkbox input "true"
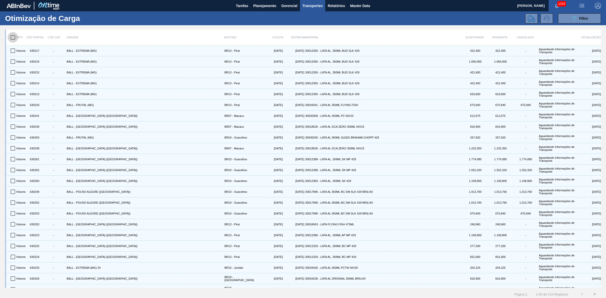
checkbox input "true"
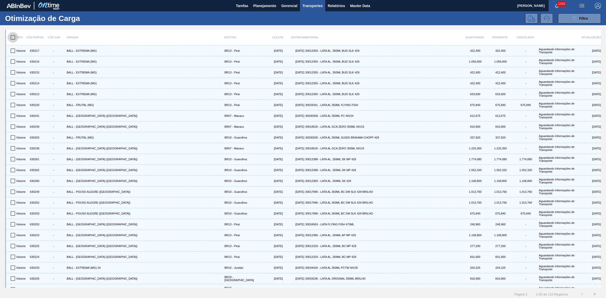
checkbox input "true"
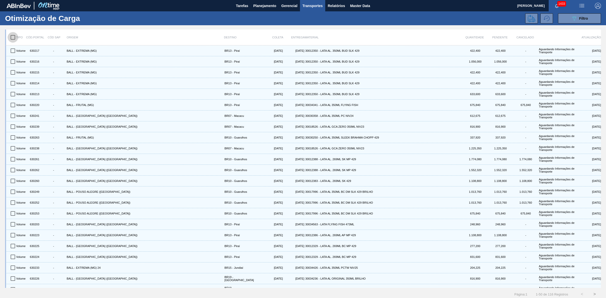
checkbox input "true"
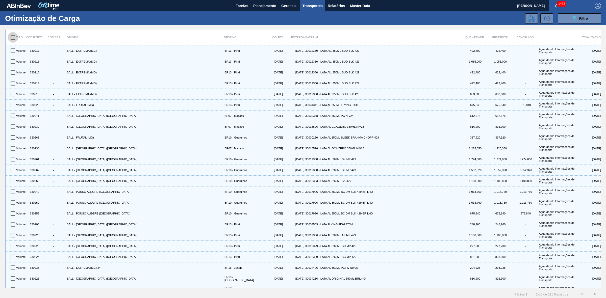
checkbox input "true"
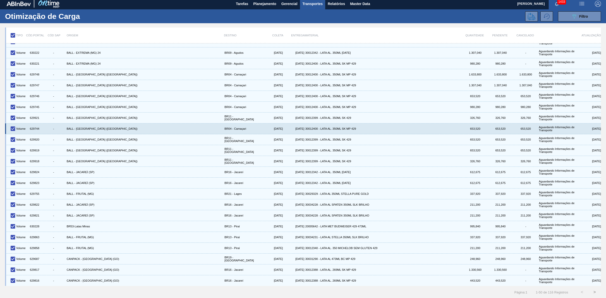
scroll to position [3, 0]
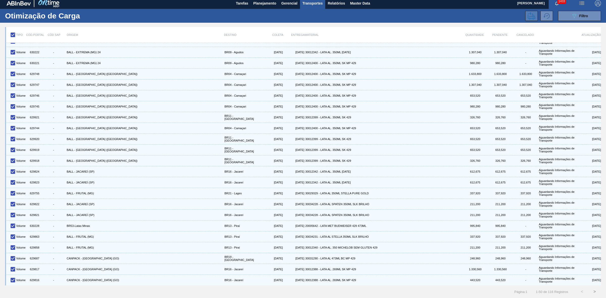
click at [531, 15] on icon at bounding box center [531, 15] width 8 height 7
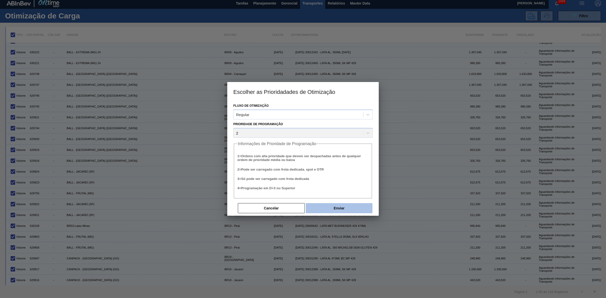
click at [345, 207] on button "Enviar" at bounding box center [339, 208] width 67 height 10
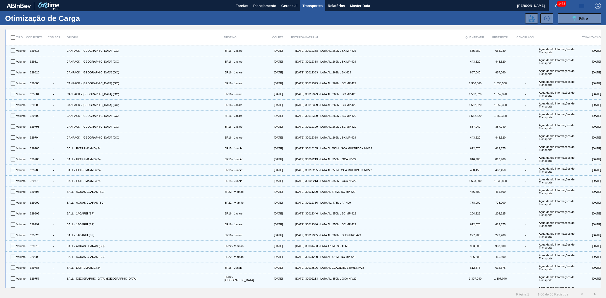
click at [14, 38] on input "checkbox" at bounding box center [13, 37] width 11 height 11
checkbox input "true"
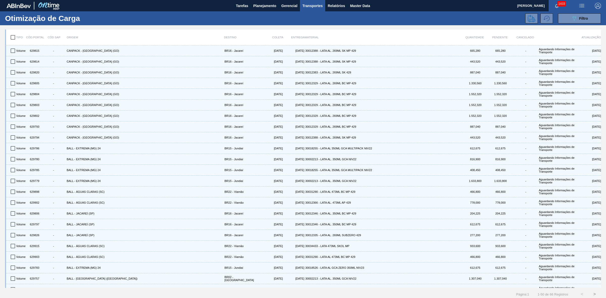
checkbox input "true"
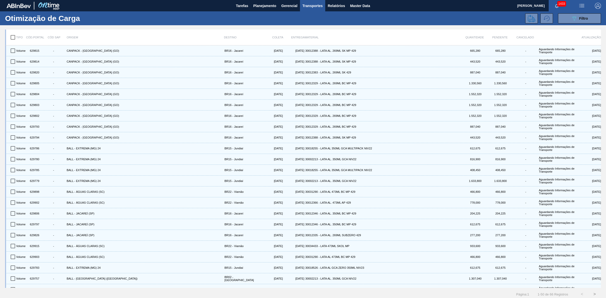
checkbox input "true"
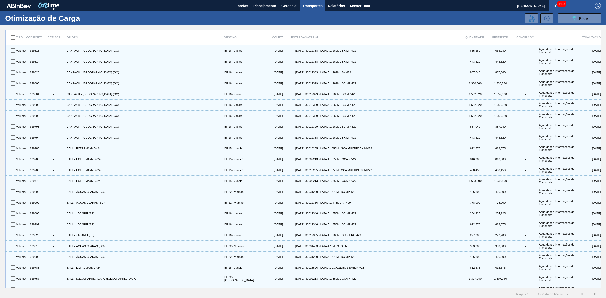
checkbox input "true"
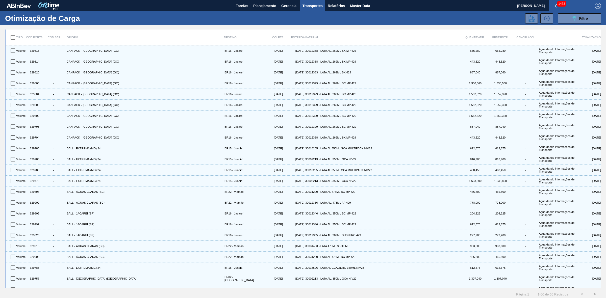
checkbox input "true"
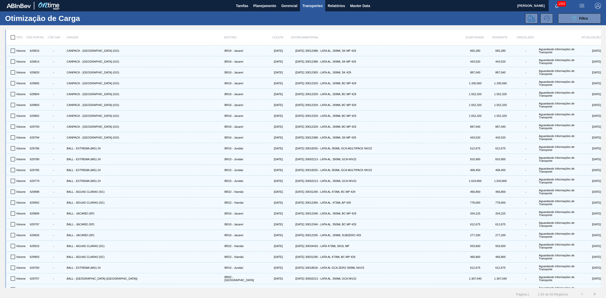
checkbox input "true"
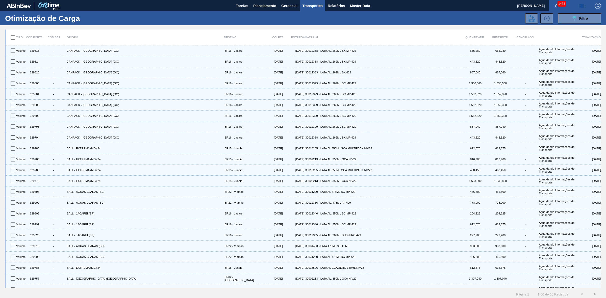
checkbox input "true"
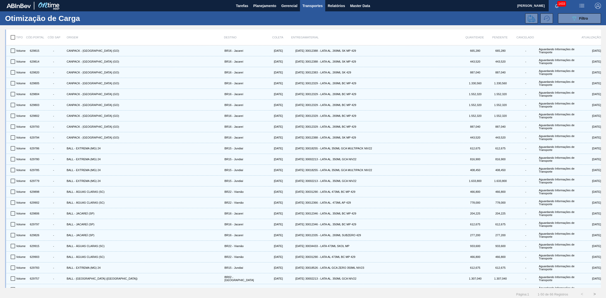
checkbox input "true"
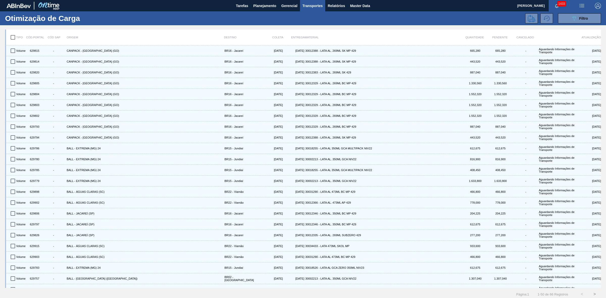
checkbox input "true"
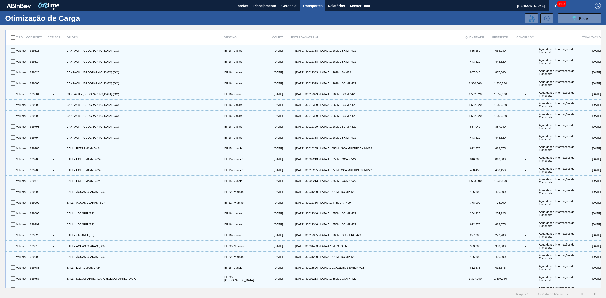
checkbox input "true"
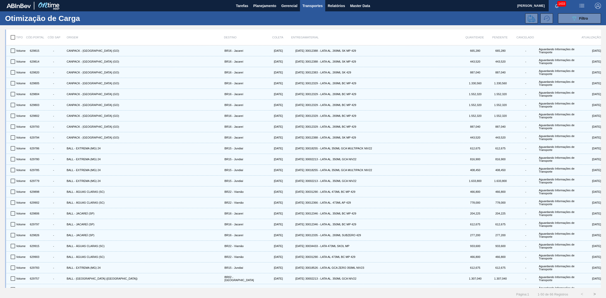
checkbox input "true"
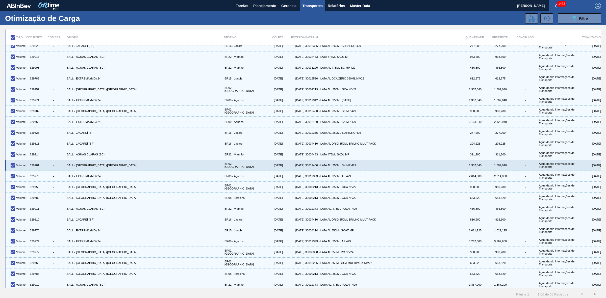
scroll to position [302, 0]
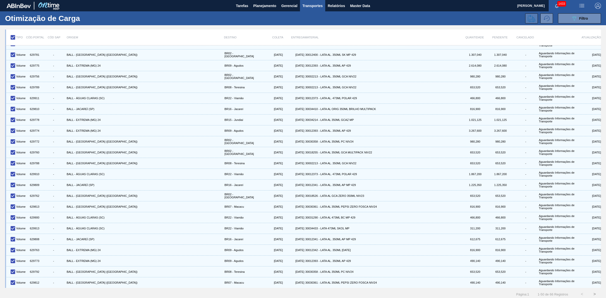
click at [529, 19] on icon at bounding box center [531, 18] width 8 height 7
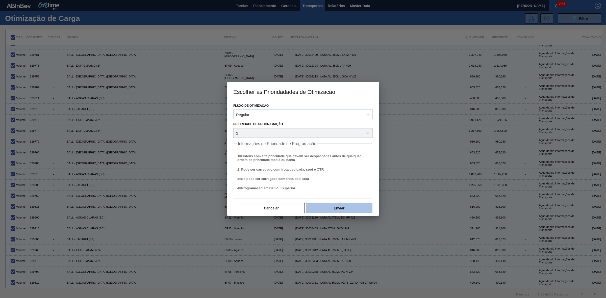
click at [318, 211] on button "Enviar" at bounding box center [339, 208] width 67 height 10
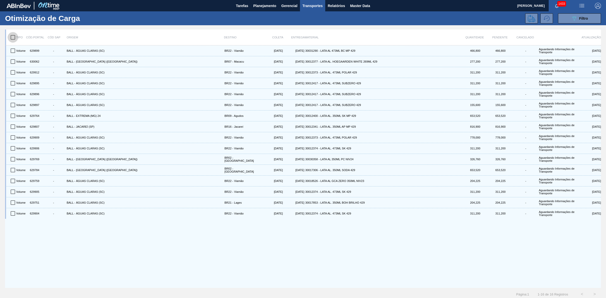
click at [11, 38] on input "checkbox" at bounding box center [13, 37] width 11 height 11
checkbox input "true"
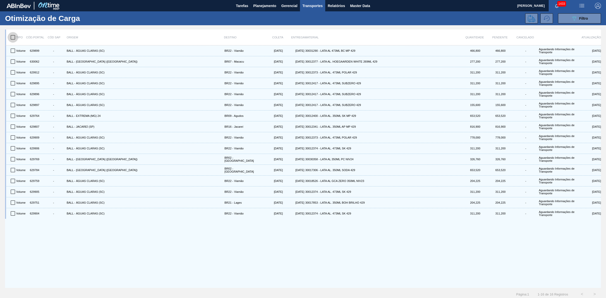
checkbox input "true"
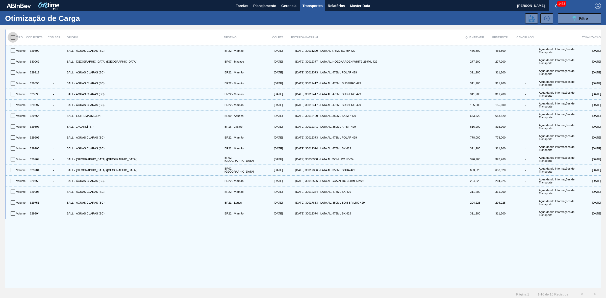
checkbox input "true"
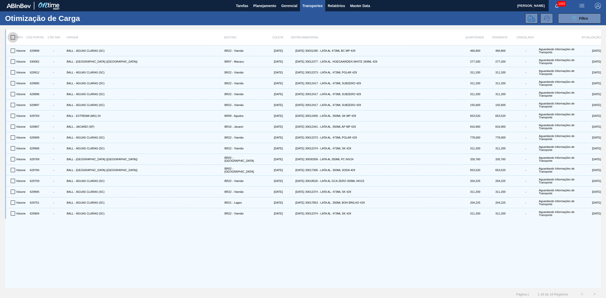
checkbox input "true"
click at [528, 19] on icon at bounding box center [531, 19] width 8 height 8
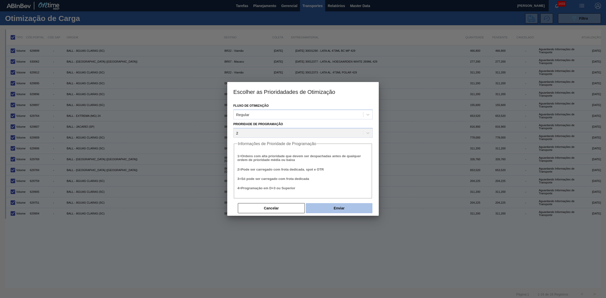
click at [338, 209] on button "Enviar" at bounding box center [339, 208] width 67 height 10
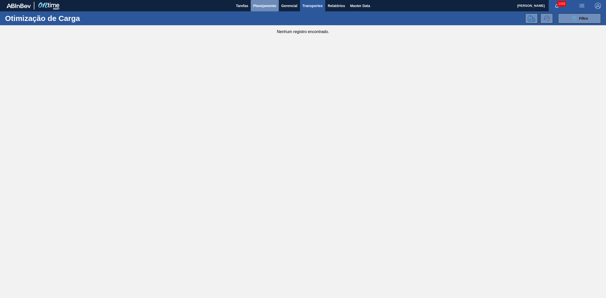
click at [256, 4] on span "Planejamento" at bounding box center [264, 6] width 23 height 6
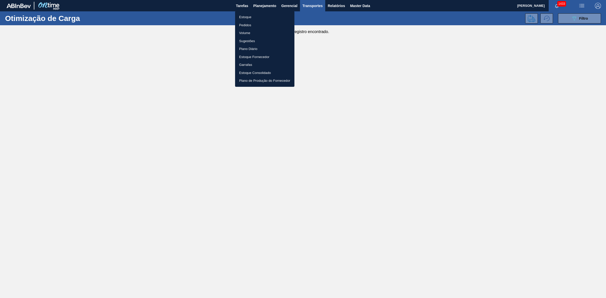
click at [251, 17] on li "Estoque" at bounding box center [264, 17] width 59 height 8
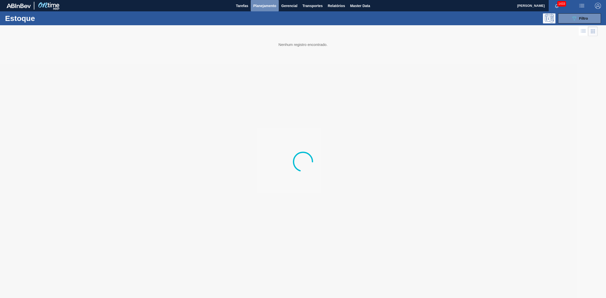
click at [271, 7] on span "Planejamento" at bounding box center [264, 6] width 23 height 6
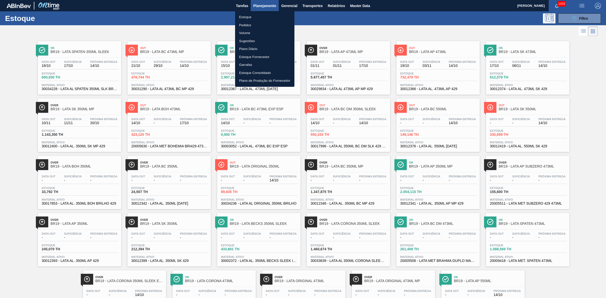
click at [246, 27] on li "Pedidos" at bounding box center [264, 25] width 59 height 8
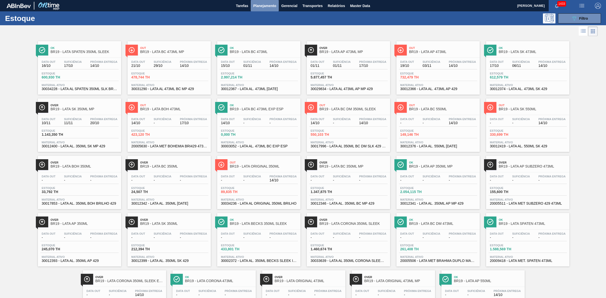
drag, startPoint x: 256, startPoint y: 6, endPoint x: 253, endPoint y: 26, distance: 19.6
click at [256, 6] on span "Planejamento" at bounding box center [264, 6] width 23 height 6
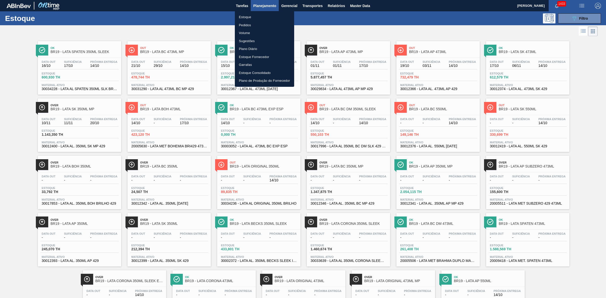
click at [243, 32] on li "Volume" at bounding box center [264, 33] width 59 height 8
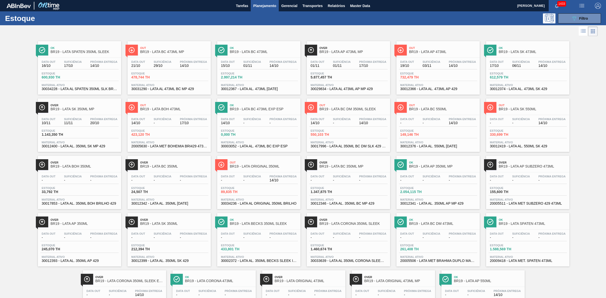
click at [267, 6] on span "Planejamento" at bounding box center [264, 6] width 23 height 6
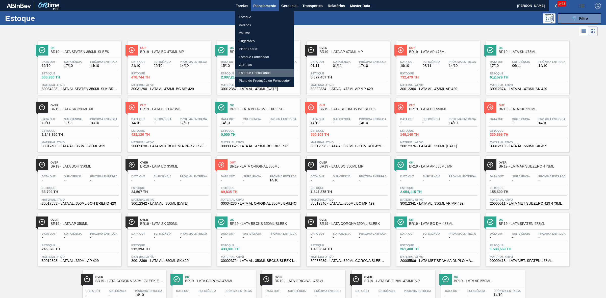
click at [253, 71] on li "Estoque Consolidado" at bounding box center [264, 73] width 59 height 8
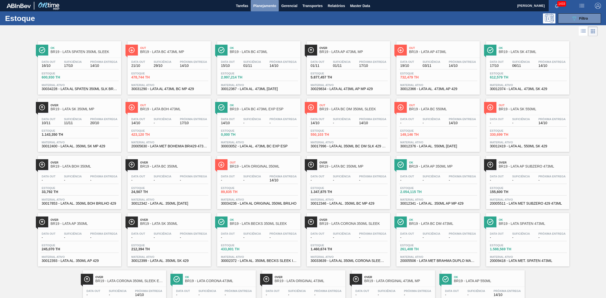
click at [261, 5] on span "Planejamento" at bounding box center [264, 6] width 23 height 6
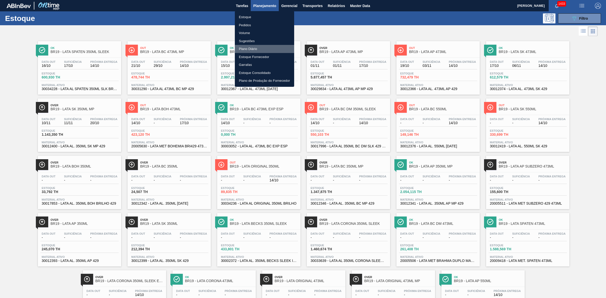
click at [249, 47] on li "Plano Diário" at bounding box center [264, 49] width 59 height 8
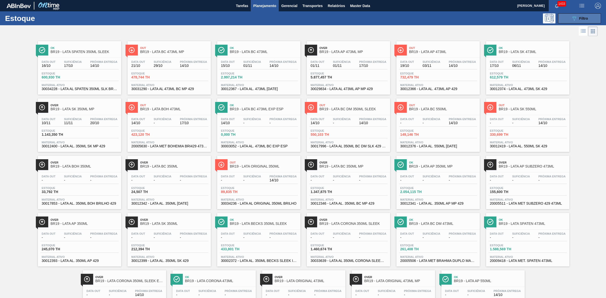
click at [576, 17] on icon "089F7B8B-B2A5-4AFE-B5C0-19BA573D28AC" at bounding box center [574, 18] width 6 height 6
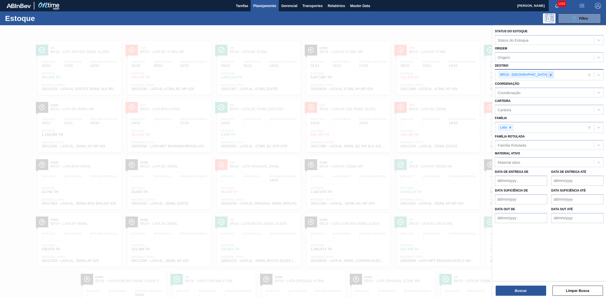
click at [549, 76] on icon at bounding box center [551, 75] width 4 height 4
type input "13"
click at [525, 84] on div "BR13 - Piraí" at bounding box center [549, 86] width 109 height 9
click at [518, 292] on button "Buscar" at bounding box center [520, 291] width 50 height 10
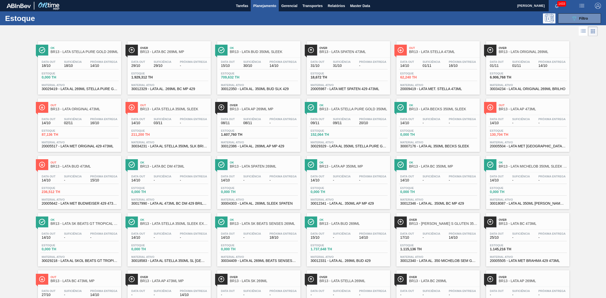
click at [88, 239] on div "Data out 14/10 Suficiência - Próxima Entrega -" at bounding box center [79, 236] width 78 height 9
click at [0, 49] on div "Ok BR13 - LATA STELLA PURE GOLD 269ML Data out 18/10 Suficiência 18/10 Próxima …" at bounding box center [303, 266] width 606 height 458
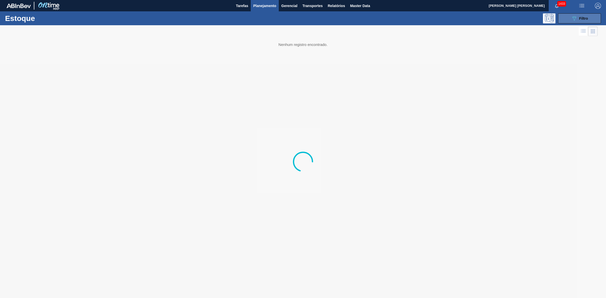
click at [577, 18] on icon "089F7B8B-B2A5-4AFE-B5C0-19BA573D28AC" at bounding box center [574, 18] width 6 height 6
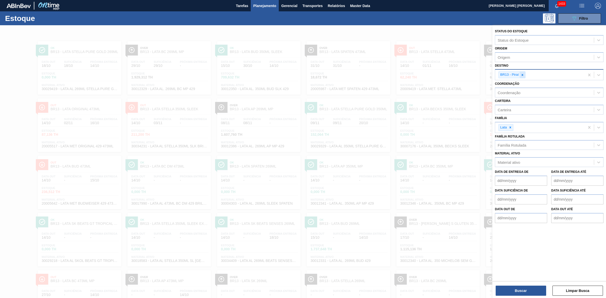
click at [524, 76] on div at bounding box center [522, 75] width 6 height 6
type input "19"
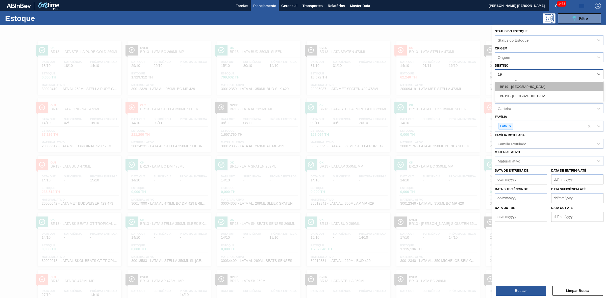
click at [525, 85] on div "BR19 - [GEOGRAPHIC_DATA]" at bounding box center [549, 86] width 109 height 9
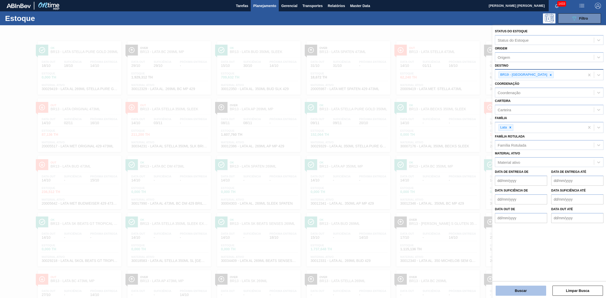
click at [512, 292] on button "Buscar" at bounding box center [520, 291] width 50 height 10
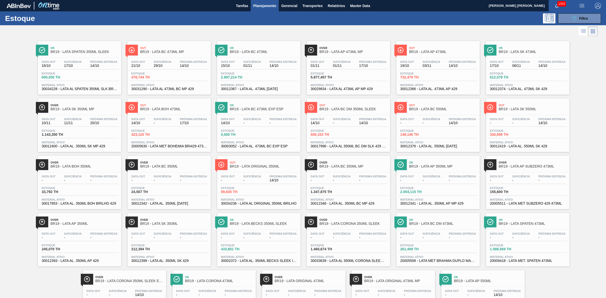
click at [533, 78] on div "Estoque 612,579 TH" at bounding box center [527, 76] width 78 height 9
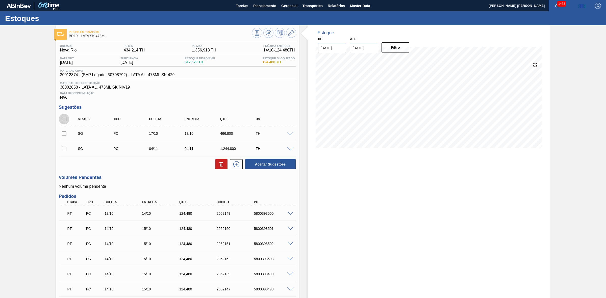
click at [66, 120] on input "checkbox" at bounding box center [64, 119] width 11 height 11
checkbox input "true"
click at [217, 166] on button at bounding box center [221, 164] width 12 height 10
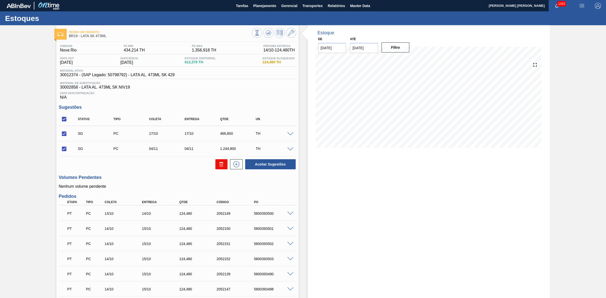
checkbox input "false"
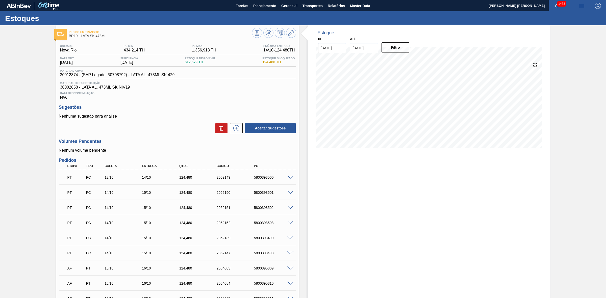
click at [290, 209] on span at bounding box center [290, 208] width 6 height 4
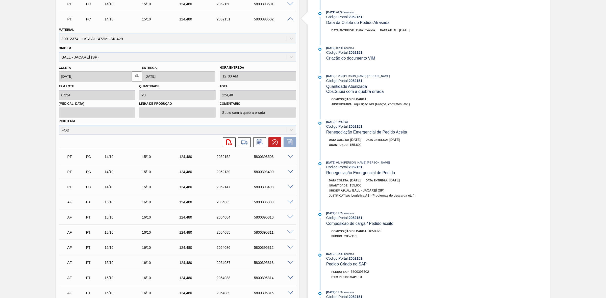
scroll to position [189, 0]
click at [287, 215] on span at bounding box center [290, 216] width 6 height 4
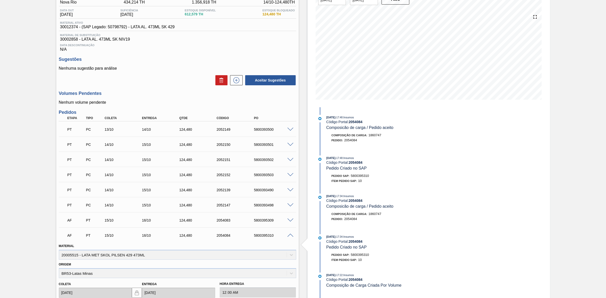
scroll to position [0, 0]
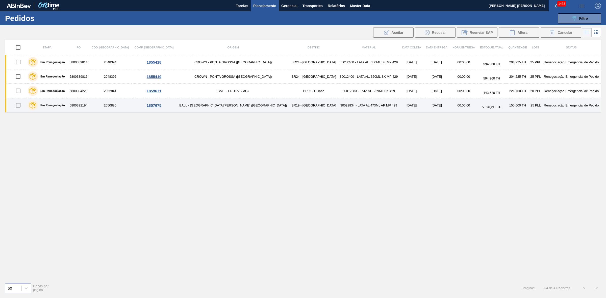
click at [338, 109] on td "30029834 - LATA AL 473ML AP MP 429" at bounding box center [369, 105] width 62 height 14
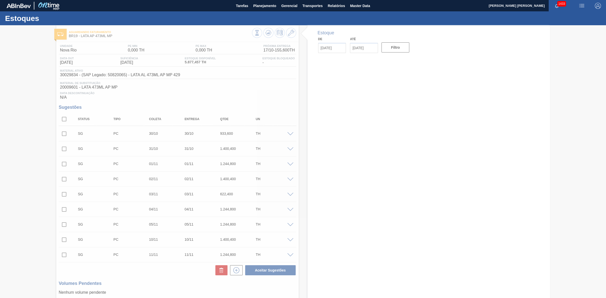
type input "[DATE]"
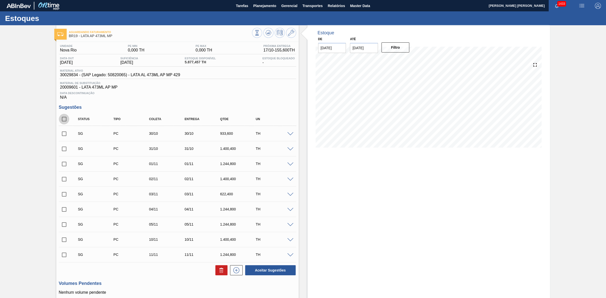
click at [66, 121] on input "checkbox" at bounding box center [64, 119] width 11 height 11
checkbox input "true"
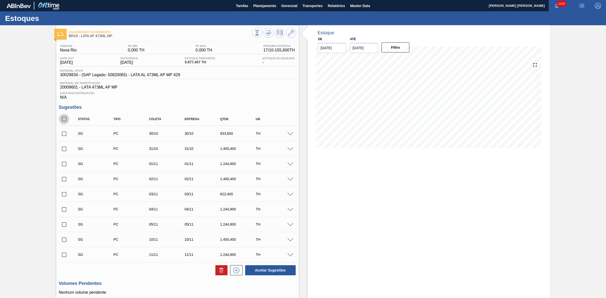
checkbox input "true"
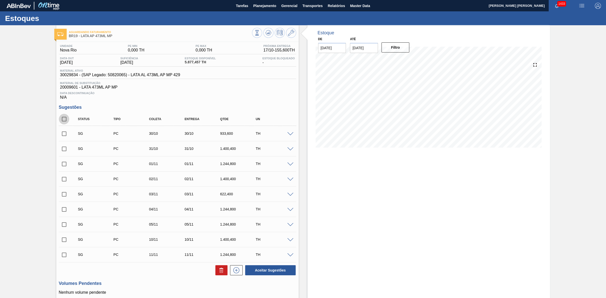
checkbox input "true"
click at [221, 269] on icon at bounding box center [221, 268] width 4 height 1
checkbox input "false"
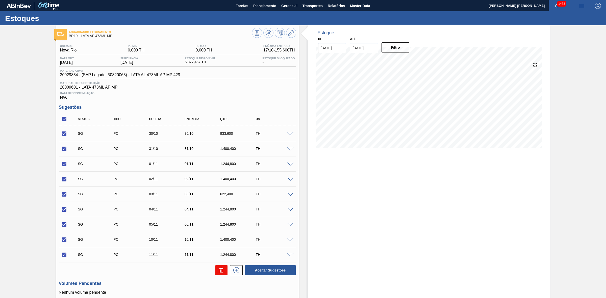
checkbox input "false"
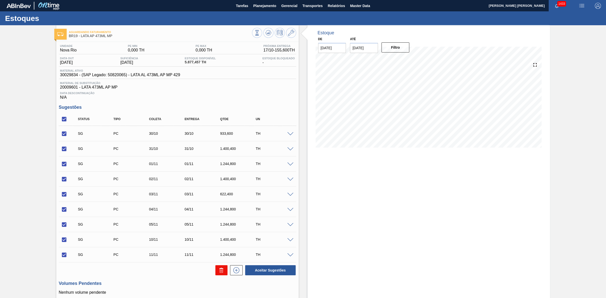
checkbox input "false"
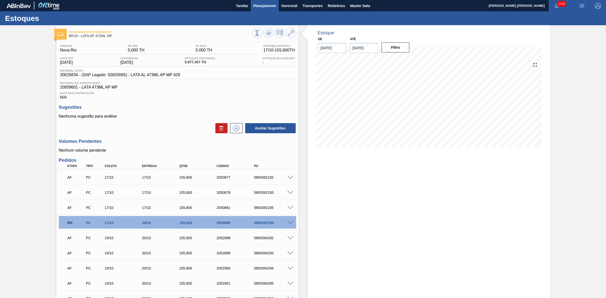
click at [264, 4] on span "Planejamento" at bounding box center [264, 6] width 23 height 6
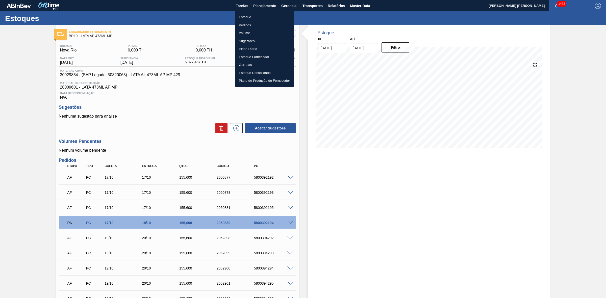
click at [283, 4] on div at bounding box center [303, 149] width 606 height 298
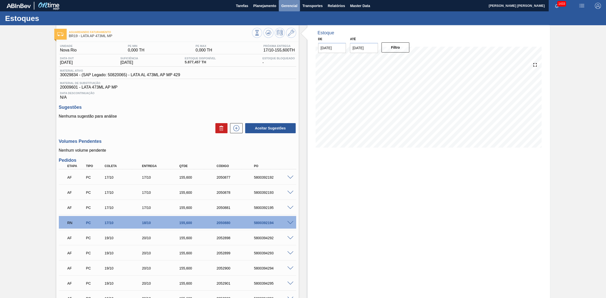
click at [289, 5] on span "Gerencial" at bounding box center [289, 6] width 16 height 6
click at [314, 6] on div at bounding box center [303, 149] width 606 height 298
click at [311, 6] on span "Transportes" at bounding box center [312, 6] width 20 height 6
click at [263, 3] on div at bounding box center [303, 149] width 606 height 298
click at [259, 8] on span "Planejamento" at bounding box center [264, 6] width 23 height 6
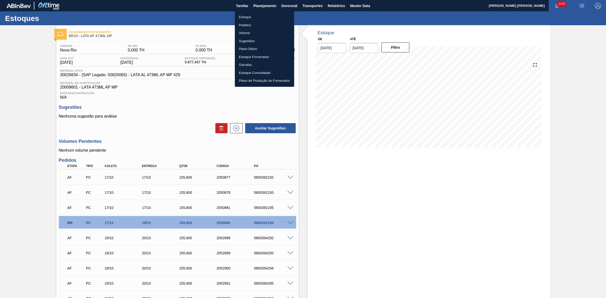
click at [208, 99] on div at bounding box center [303, 149] width 606 height 298
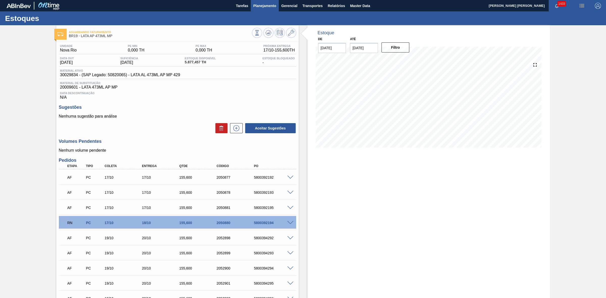
click at [259, 3] on span "Planejamento" at bounding box center [264, 6] width 23 height 6
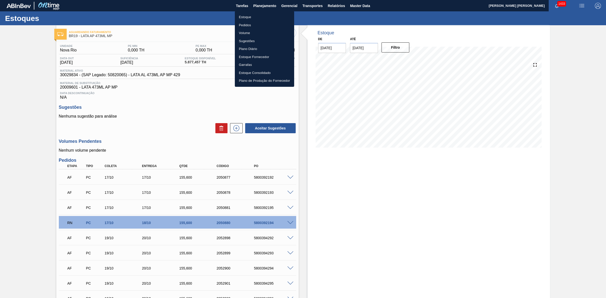
click at [247, 23] on li "Pedidos" at bounding box center [264, 25] width 59 height 8
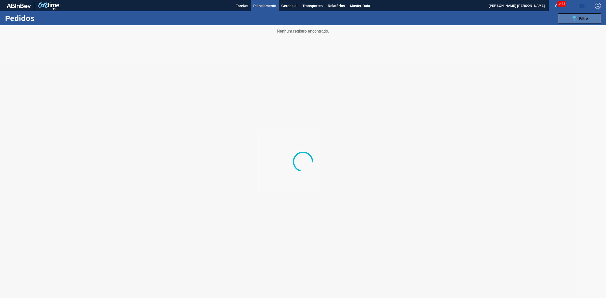
click at [590, 22] on button "089F7B8B-B2A5-4AFE-B5C0-19BA573D28AC Filtro" at bounding box center [579, 18] width 43 height 10
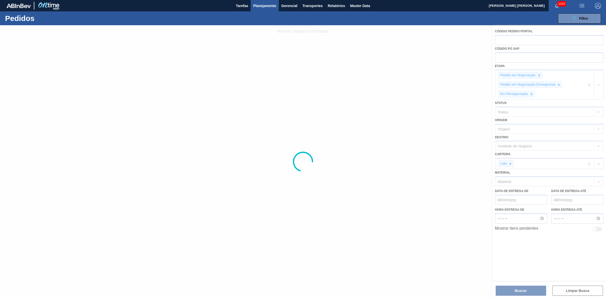
click at [525, 293] on div at bounding box center [303, 161] width 606 height 273
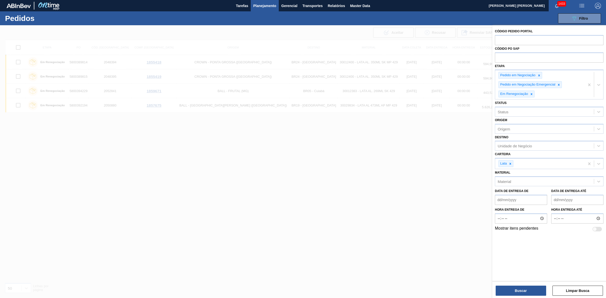
click at [350, 182] on div at bounding box center [303, 174] width 606 height 298
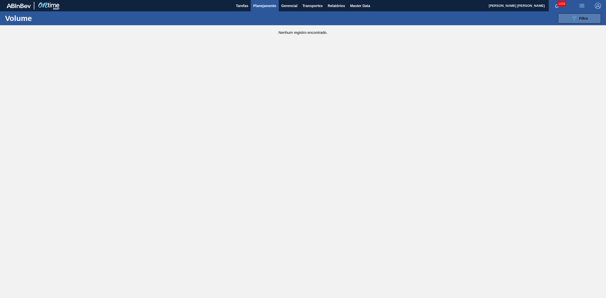
click at [581, 18] on span "Filtro" at bounding box center [583, 18] width 9 height 4
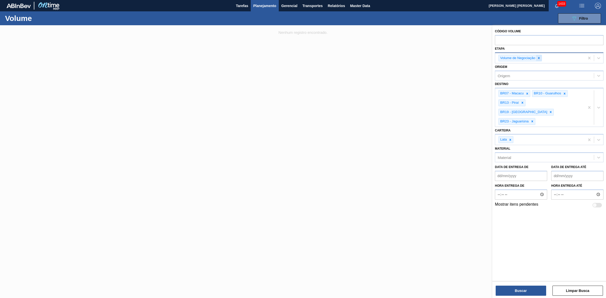
click at [540, 58] on icon at bounding box center [539, 58] width 4 height 4
click at [520, 294] on button "Buscar" at bounding box center [520, 291] width 50 height 10
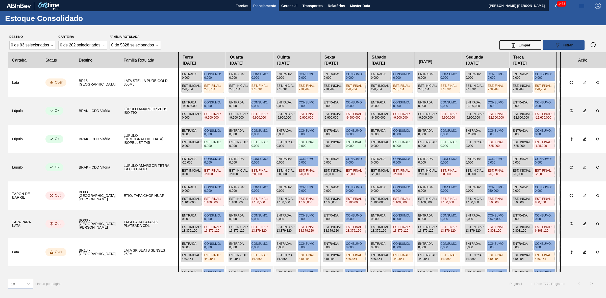
scroll to position [79, 0]
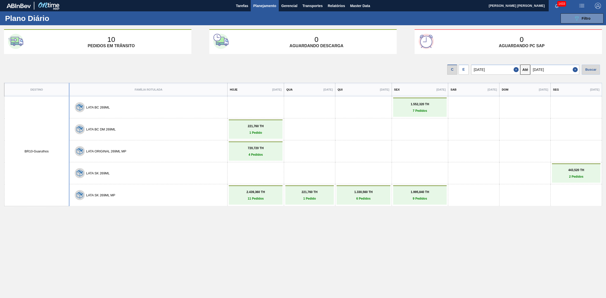
click at [464, 71] on div "E" at bounding box center [463, 70] width 10 height 10
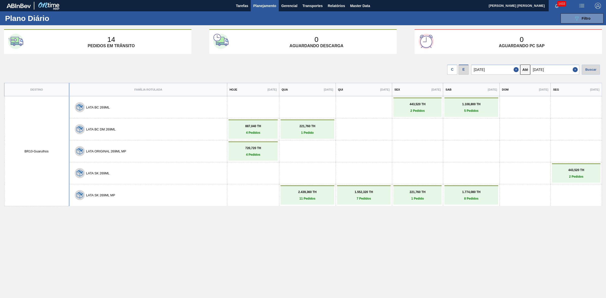
click at [254, 5] on span "Planejamento" at bounding box center [264, 6] width 23 height 6
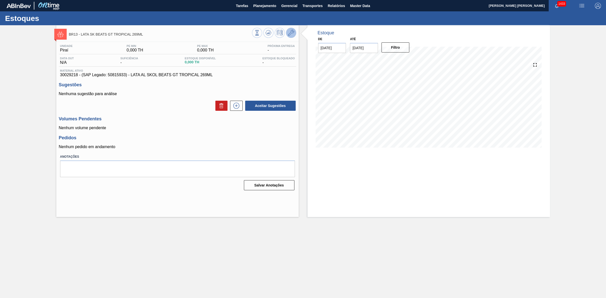
click at [294, 35] on button at bounding box center [291, 33] width 10 height 10
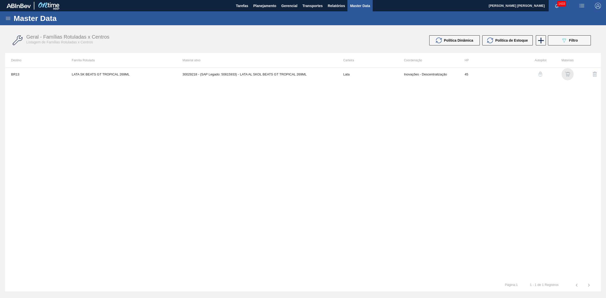
click at [567, 75] on img "button" at bounding box center [567, 74] width 5 height 5
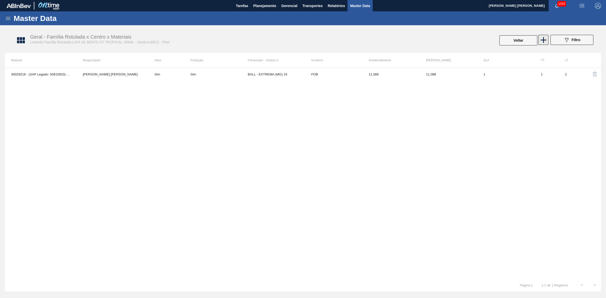
click at [540, 39] on icon at bounding box center [543, 40] width 10 height 10
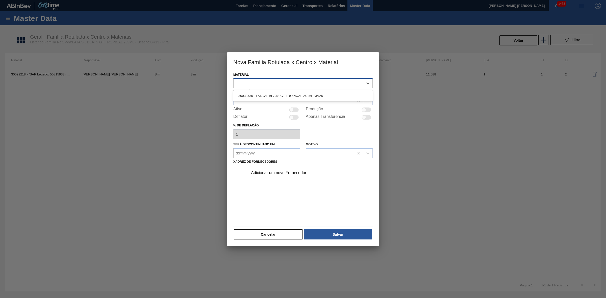
click at [283, 86] on div at bounding box center [297, 83] width 129 height 7
click at [282, 93] on div "30033735 - LATA AL BEATS GT TROPICAL 269ML NIV25" at bounding box center [302, 95] width 139 height 9
click at [279, 100] on div at bounding box center [293, 100] width 120 height 7
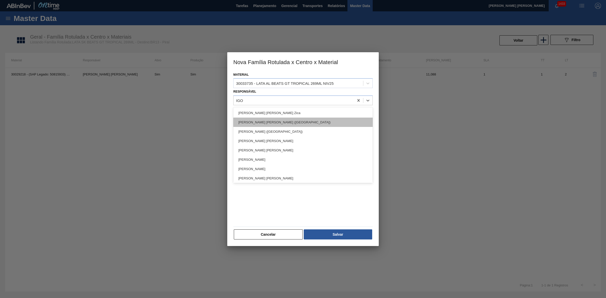
type input "[PERSON_NAME]"
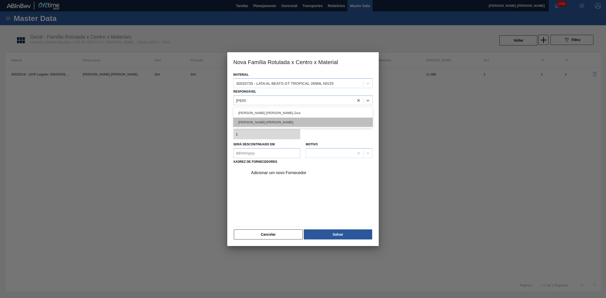
click at [274, 120] on div "[PERSON_NAME] [PERSON_NAME]" at bounding box center [302, 122] width 139 height 9
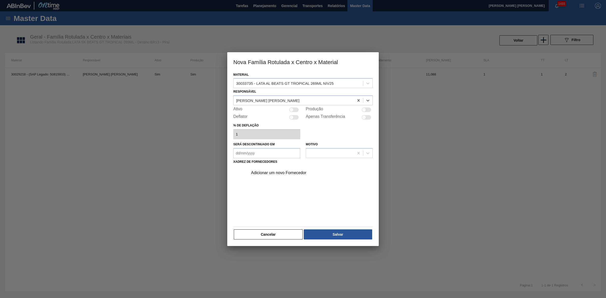
click at [296, 110] on div at bounding box center [294, 110] width 10 height 5
checkbox input "true"
click at [285, 239] on div "Cancelar Salvar" at bounding box center [302, 234] width 139 height 11
click at [281, 234] on button "Cancelar" at bounding box center [268, 234] width 69 height 10
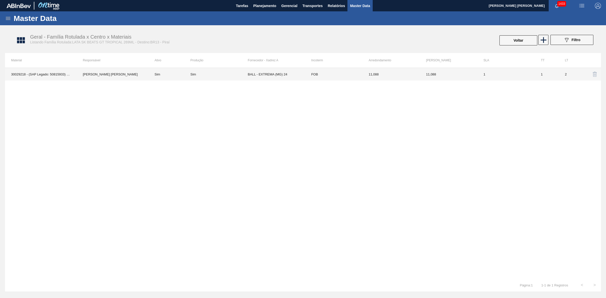
click at [195, 71] on td "Sim" at bounding box center [218, 74] width 57 height 13
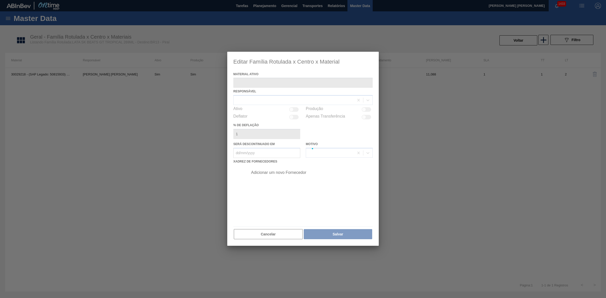
type ativo "30029218 - (SAP Legado: 50815933) - LATA AL SKOL BEATS GT TROPICAL 269ML"
checkbox input "true"
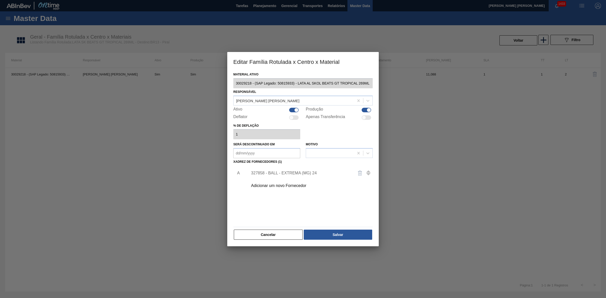
click at [292, 111] on div at bounding box center [294, 110] width 10 height 5
checkbox input "false"
click at [336, 239] on button "Salvar" at bounding box center [338, 235] width 68 height 10
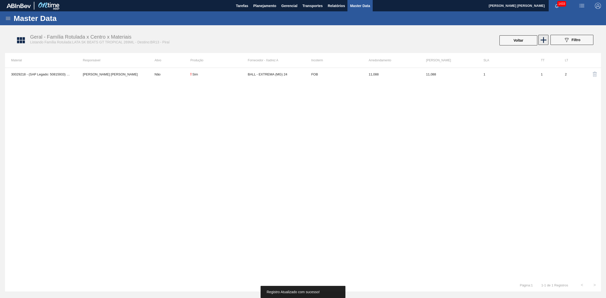
click at [545, 37] on icon at bounding box center [543, 40] width 10 height 10
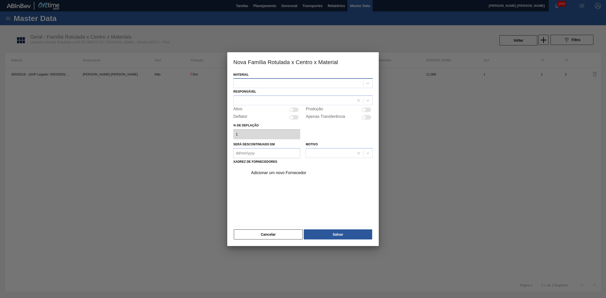
click at [293, 84] on div at bounding box center [297, 83] width 129 height 7
click at [289, 96] on div "30033735 - LATA AL BEATS GT TROPICAL 269ML NIV25" at bounding box center [302, 95] width 139 height 9
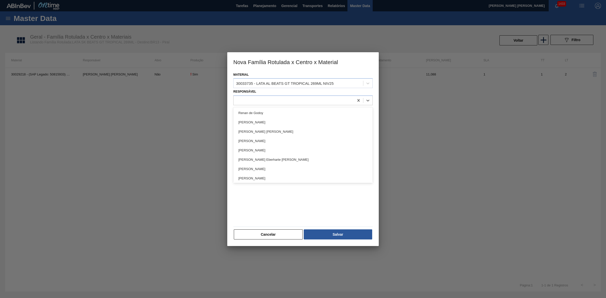
click at [289, 97] on div at bounding box center [293, 100] width 120 height 7
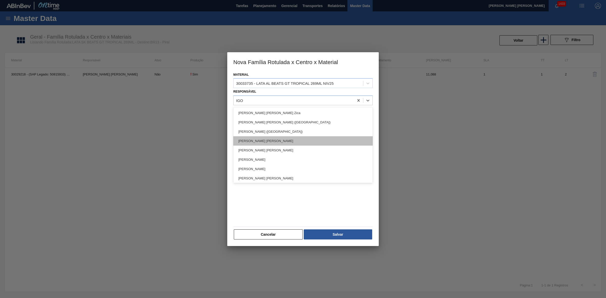
type input "[PERSON_NAME]"
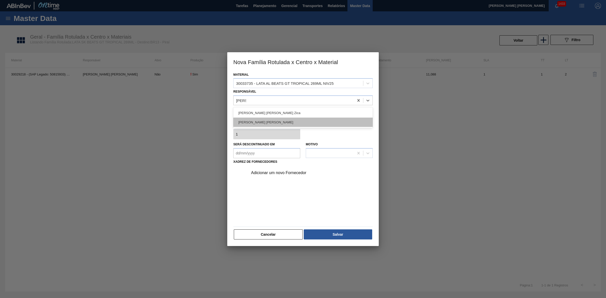
click at [275, 123] on div "[PERSON_NAME] [PERSON_NAME]" at bounding box center [302, 122] width 139 height 9
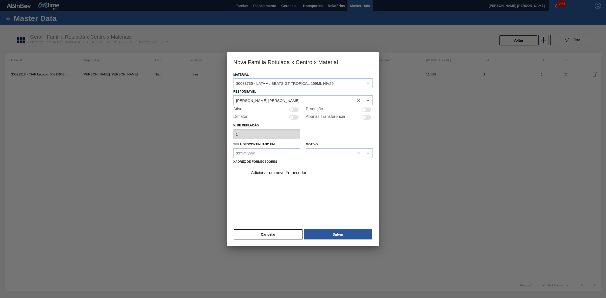
click at [292, 109] on div at bounding box center [291, 110] width 4 height 4
checkbox input "true"
click at [278, 172] on div "Adicionar um novo Fornecedor" at bounding box center [300, 173] width 99 height 5
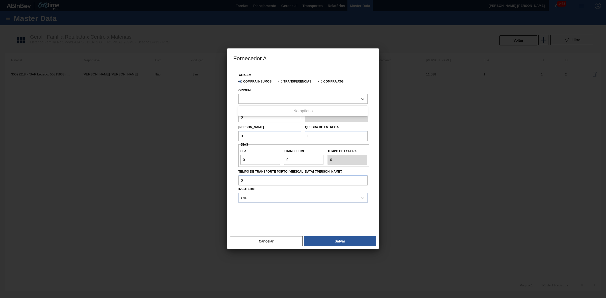
click at [267, 99] on div at bounding box center [297, 98] width 119 height 7
click at [267, 242] on button "Cancelar" at bounding box center [266, 241] width 73 height 10
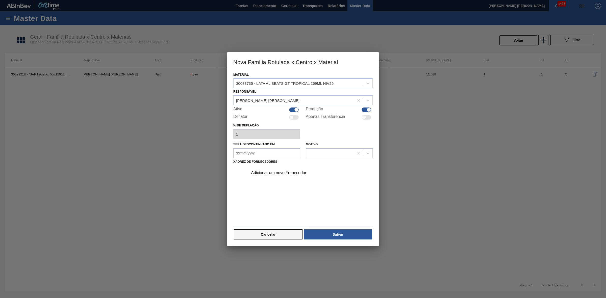
click at [265, 237] on button "Cancelar" at bounding box center [268, 234] width 69 height 10
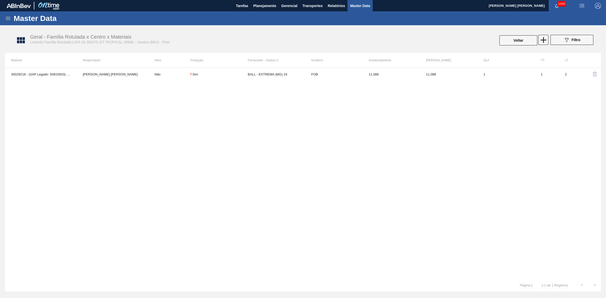
click at [186, 66] on th "Ativo" at bounding box center [169, 60] width 42 height 15
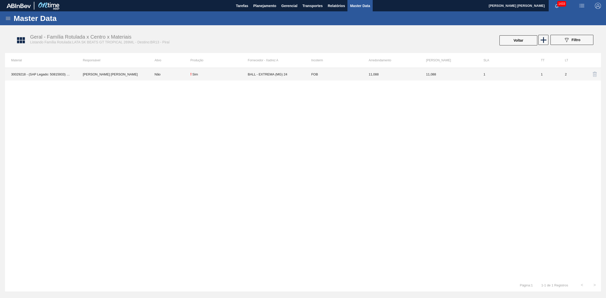
click at [183, 71] on td "Não" at bounding box center [169, 74] width 42 height 13
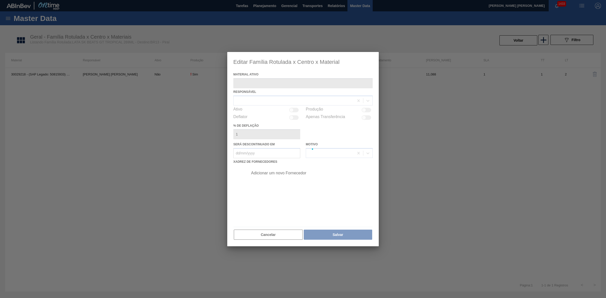
type ativo "30029218 - (SAP Legado: 50815933) - LATA AL SKOL BEATS GT TROPICAL 269ML"
checkbox input "true"
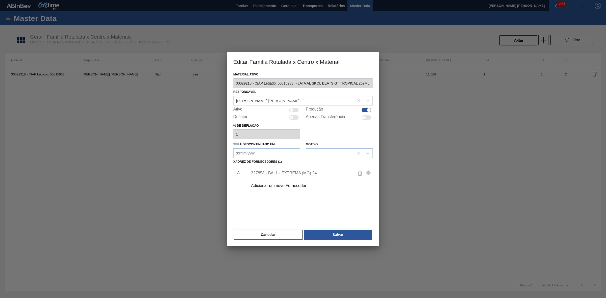
click at [292, 112] on div "Ativo" at bounding box center [266, 110] width 67 height 6
click at [292, 108] on div at bounding box center [291, 110] width 4 height 4
checkbox input "true"
click at [335, 236] on button "Salvar" at bounding box center [338, 235] width 68 height 10
